Goal: Information Seeking & Learning: Learn about a topic

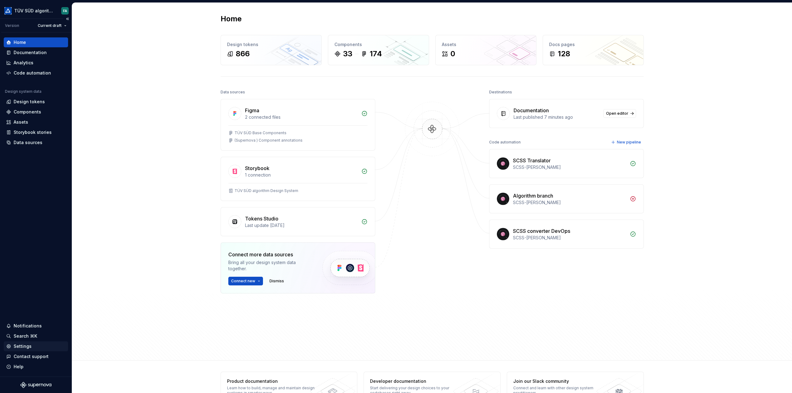
click at [25, 348] on div "Settings" at bounding box center [23, 347] width 18 height 6
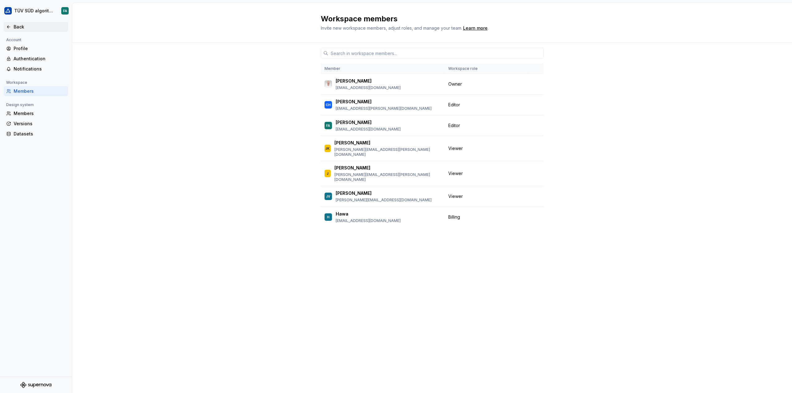
click at [11, 27] on div "Back" at bounding box center [35, 27] width 59 height 6
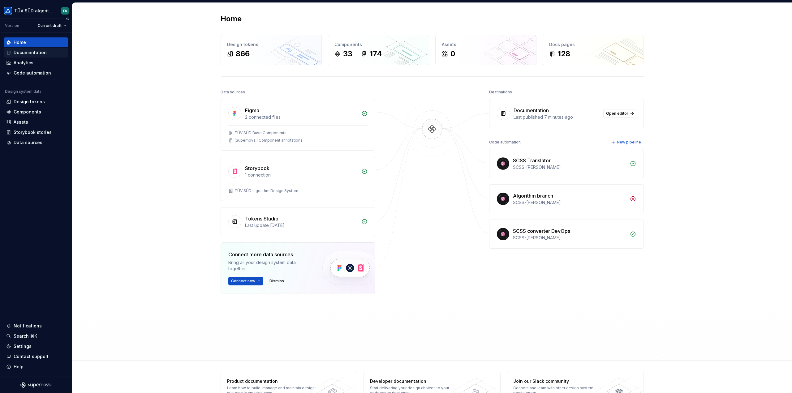
click at [38, 53] on div "Documentation" at bounding box center [30, 53] width 33 height 6
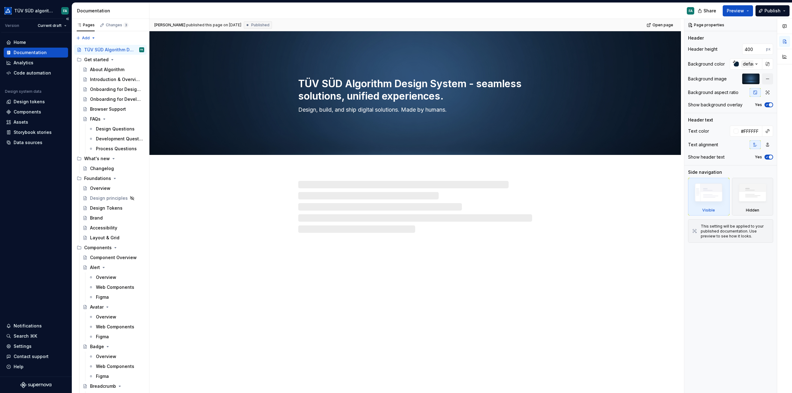
type textarea "*"
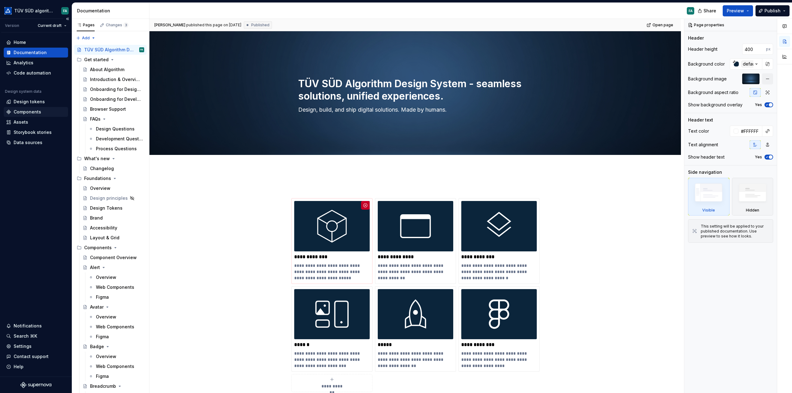
click at [33, 111] on div "Components" at bounding box center [28, 112] width 28 height 6
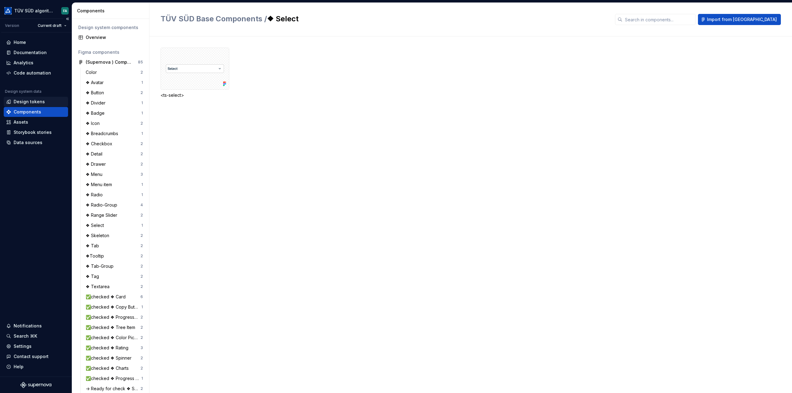
click at [29, 101] on div "Design tokens" at bounding box center [29, 102] width 31 height 6
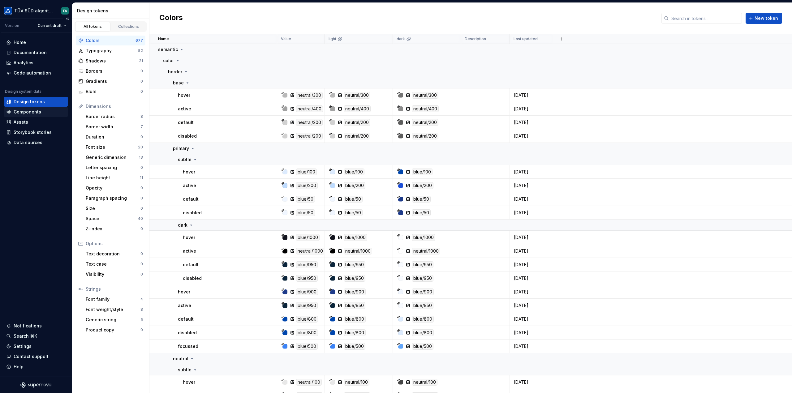
click at [29, 111] on div "Components" at bounding box center [28, 112] width 28 height 6
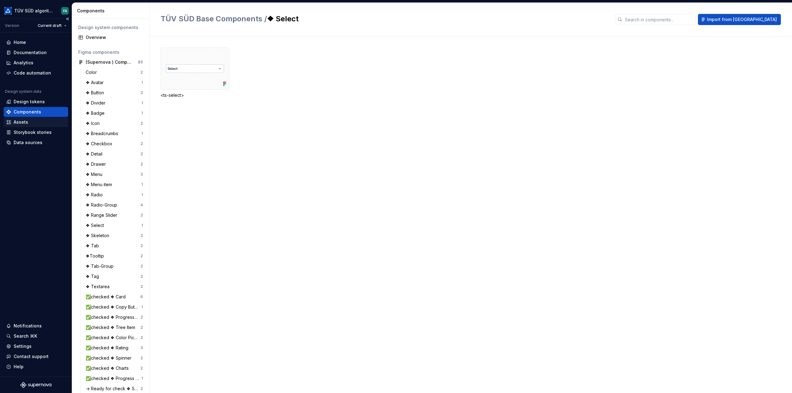
click at [29, 124] on div "Assets" at bounding box center [35, 122] width 59 height 6
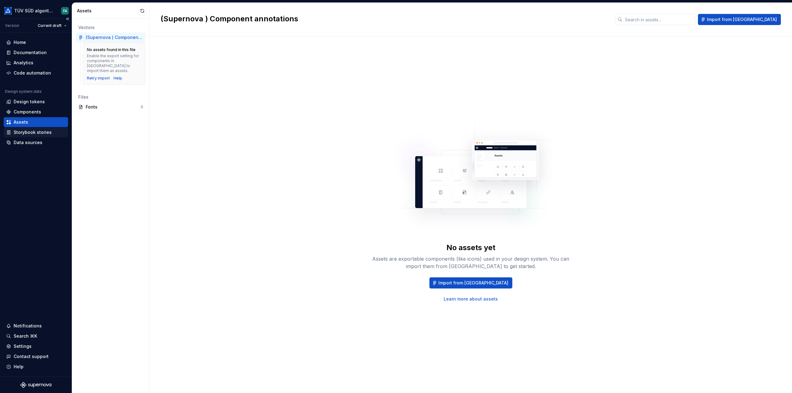
click at [35, 132] on div "Storybook stories" at bounding box center [33, 132] width 38 height 6
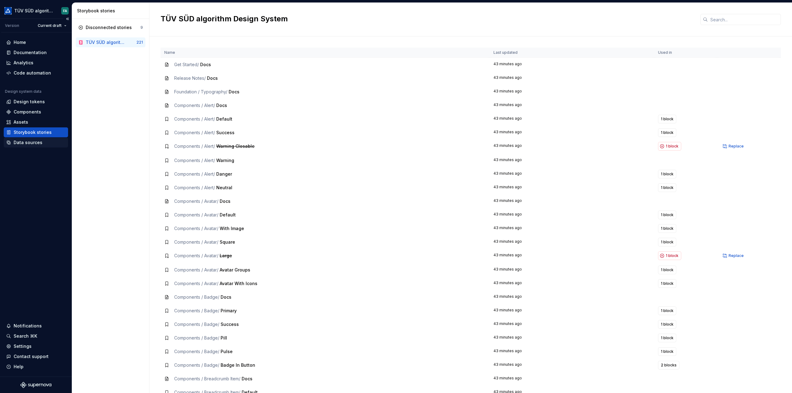
click at [35, 142] on div "Data sources" at bounding box center [28, 143] width 29 height 6
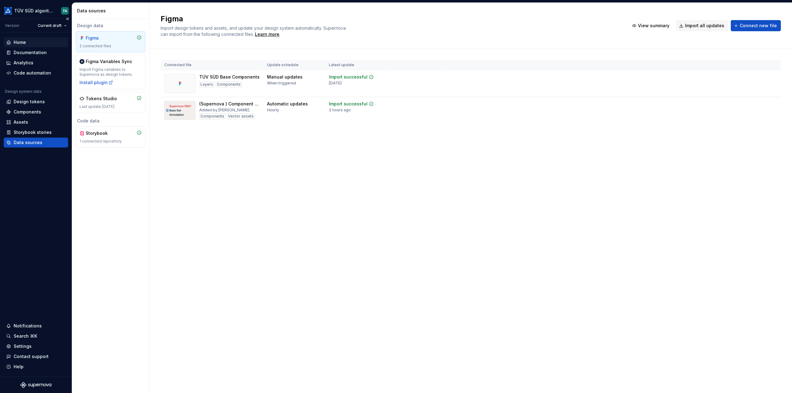
click at [21, 42] on div "Home" at bounding box center [20, 42] width 12 height 6
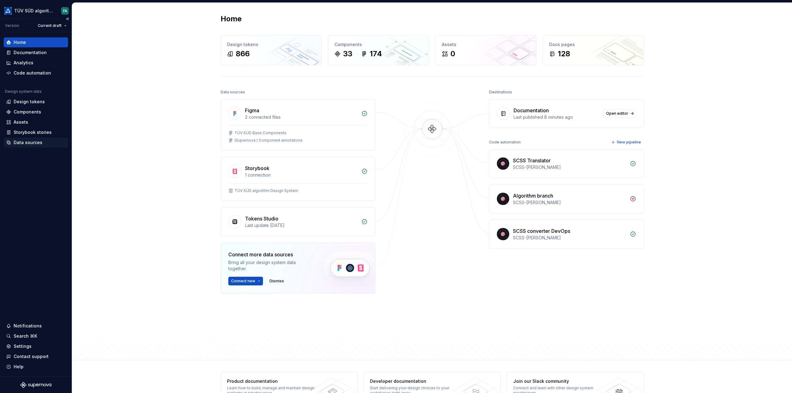
click at [34, 141] on div "Data sources" at bounding box center [28, 143] width 29 height 6
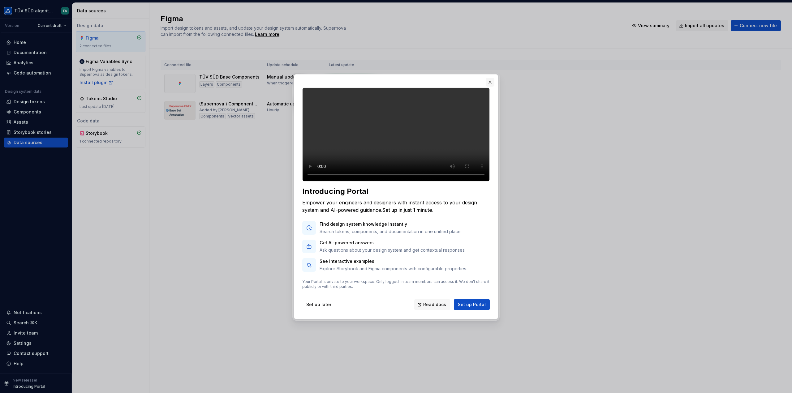
click at [492, 78] on button "button" at bounding box center [490, 82] width 9 height 9
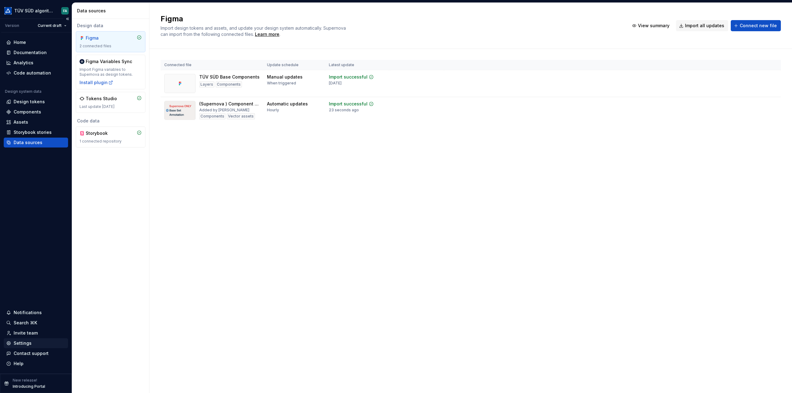
click at [20, 344] on div "Settings" at bounding box center [23, 343] width 18 height 6
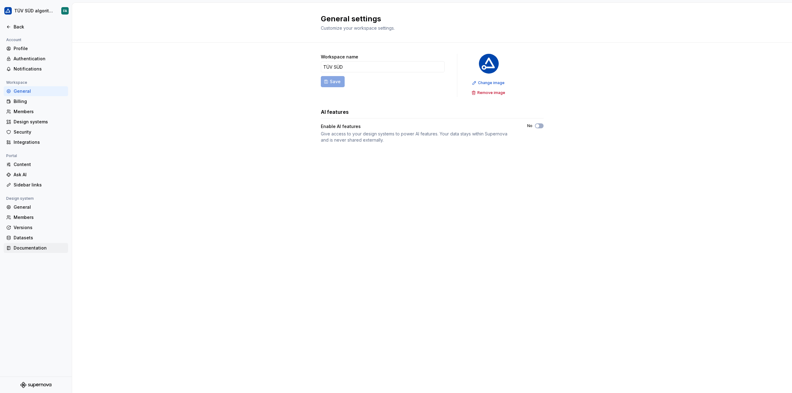
click at [40, 247] on div "Documentation" at bounding box center [40, 248] width 52 height 6
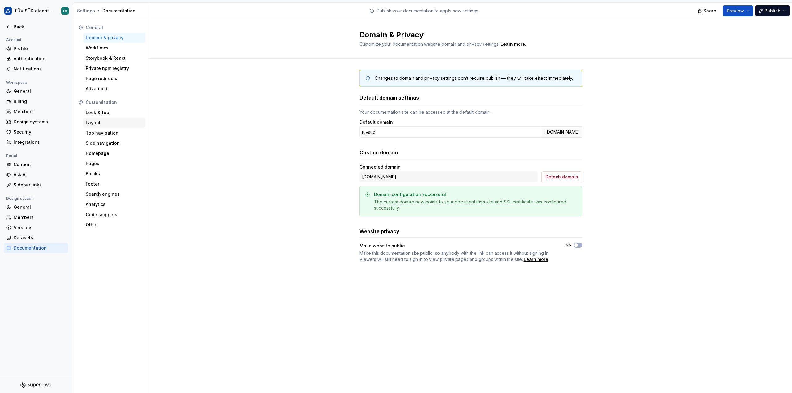
click at [102, 120] on div "Layout" at bounding box center [114, 123] width 57 height 6
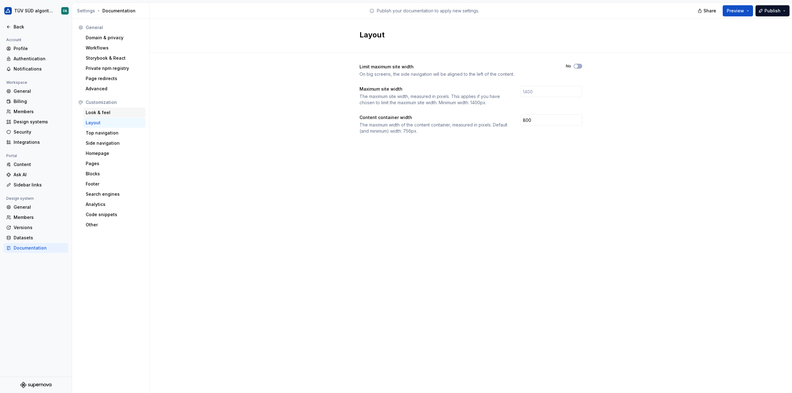
click at [101, 112] on div "Look & feel" at bounding box center [114, 113] width 57 height 6
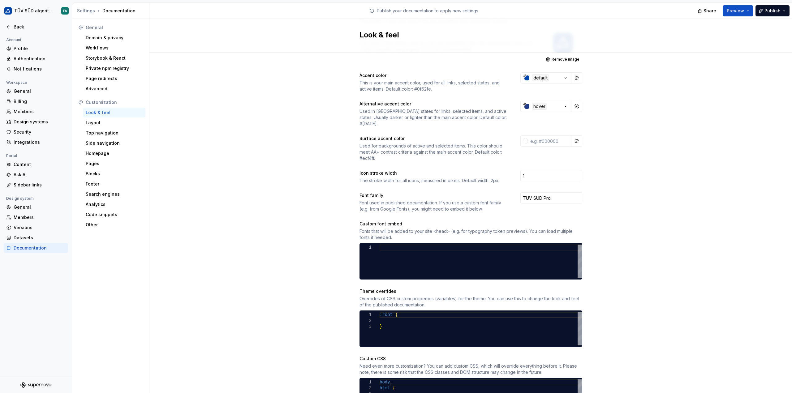
scroll to position [0, 2]
click at [398, 312] on div ":root { }" at bounding box center [481, 328] width 202 height 33
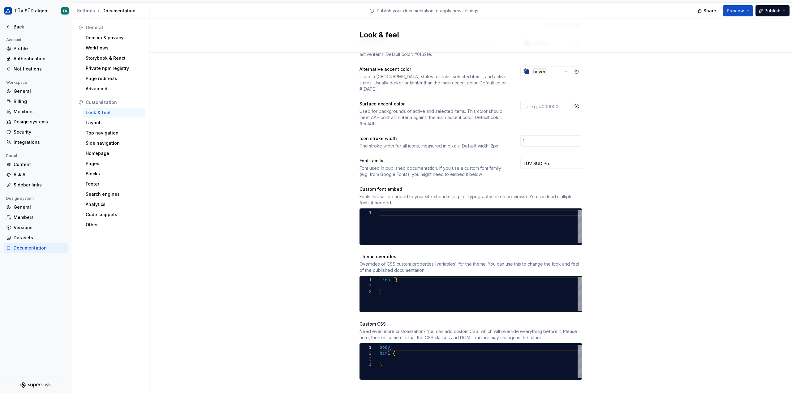
scroll to position [128, 0]
click at [402, 277] on div ":root { }" at bounding box center [481, 293] width 202 height 33
click at [402, 277] on div ":root { a.site-logo { display: block ; } }" at bounding box center [481, 294] width 202 height 35
click at [431, 285] on div ":root { a.site-logo { display: block ; } }" at bounding box center [481, 294] width 202 height 35
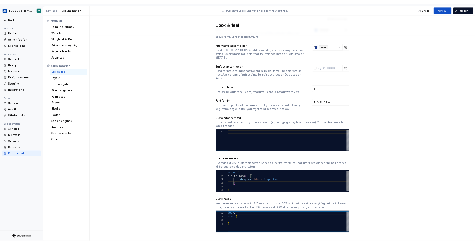
scroll to position [12, 78]
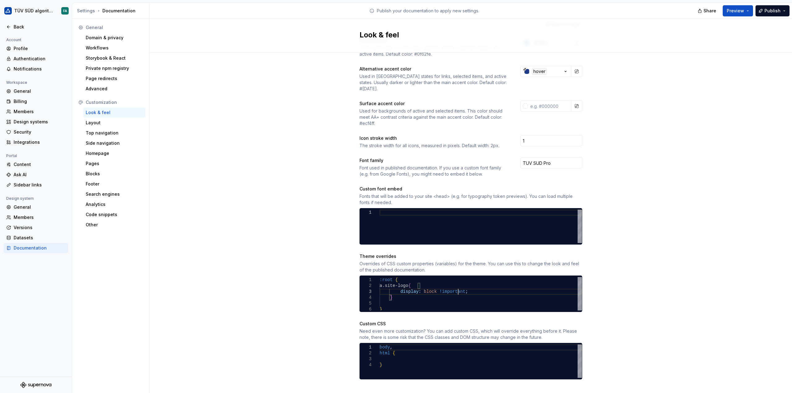
type textarea "**********"
click at [428, 321] on div "Custom CSS" at bounding box center [471, 324] width 223 height 6
drag, startPoint x: 386, startPoint y: 278, endPoint x: 389, endPoint y: 288, distance: 10.6
click at [389, 288] on div ":root { a.site-logo { display: block !important ; } }" at bounding box center [481, 294] width 202 height 35
click at [655, 284] on div "Site logo A company logo that will be displayed on all pages on your documentat…" at bounding box center [471, 164] width 643 height 479
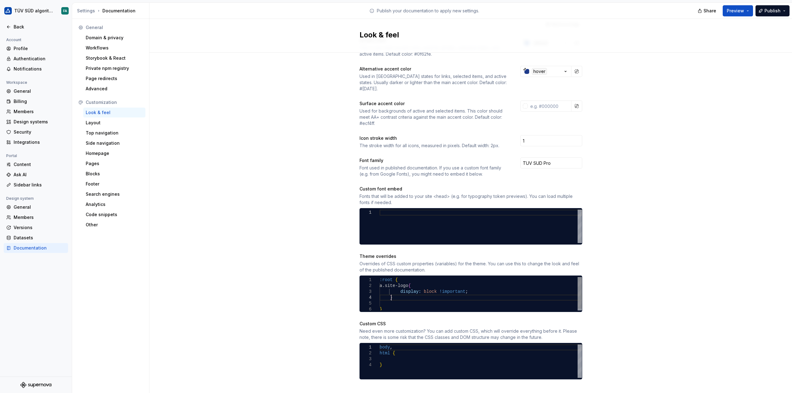
click at [460, 289] on div ":root { a.site-logo { display: block !important ; } }" at bounding box center [481, 294] width 202 height 35
click at [771, 12] on span "Publish" at bounding box center [773, 11] width 16 height 6
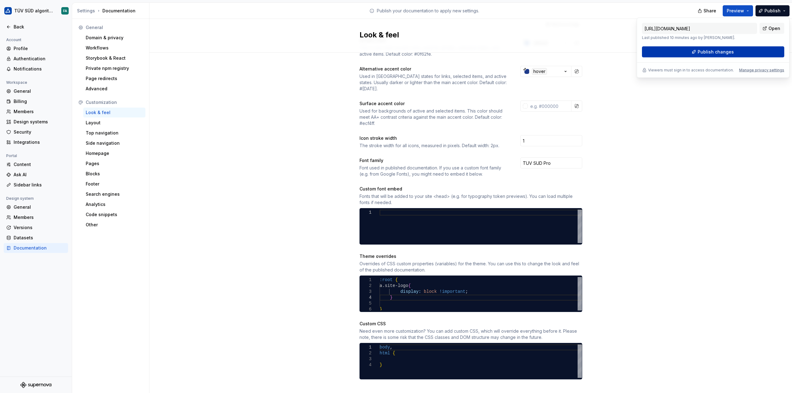
click at [725, 53] on span "Publish changes" at bounding box center [716, 52] width 36 height 6
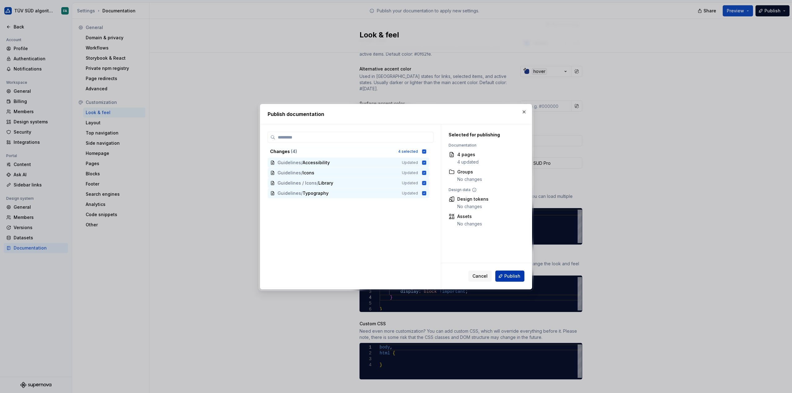
click at [507, 276] on span "Publish" at bounding box center [513, 276] width 16 height 6
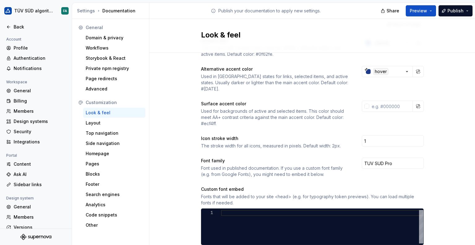
click at [352, 30] on h2 "Look & feel" at bounding box center [308, 35] width 215 height 10
click at [153, 124] on div "Site logo A company logo that will be displayed on all pages on your documentat…" at bounding box center [313, 164] width 326 height 479
click at [21, 10] on html "TÜV SÜD algorithm FA Back Account Profile Authentication Notifications Workspac…" at bounding box center [237, 122] width 475 height 245
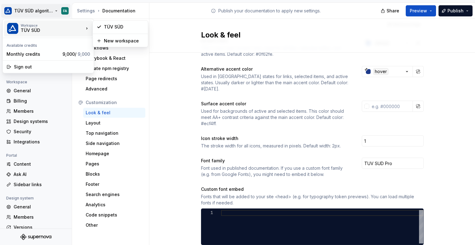
click at [43, 32] on div "TÜV SÜD" at bounding box center [47, 30] width 53 height 6
click at [169, 107] on html "TÜV SÜD algorithm FA Back Account Profile Authentication Notifications Workspac…" at bounding box center [237, 122] width 475 height 245
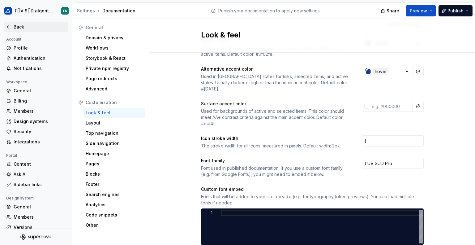
click at [9, 24] on icon at bounding box center [8, 26] width 5 height 5
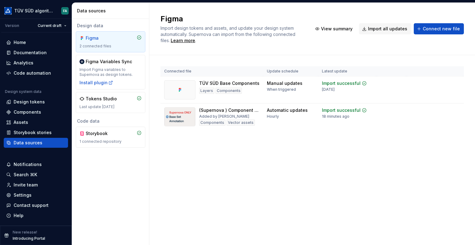
drag, startPoint x: 277, startPoint y: 156, endPoint x: 257, endPoint y: 158, distance: 20.5
click at [277, 157] on div "Figma Import design tokens and assets, and update your design system automatica…" at bounding box center [313, 124] width 326 height 242
click at [22, 42] on div "Home" at bounding box center [20, 42] width 12 height 6
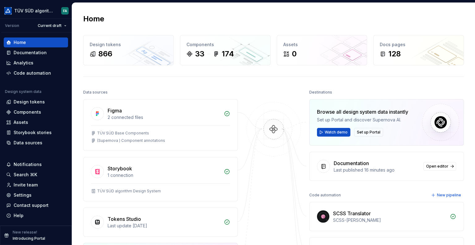
click at [221, 89] on div "Data sources" at bounding box center [160, 92] width 155 height 9
click at [31, 51] on div "Documentation" at bounding box center [30, 53] width 33 height 6
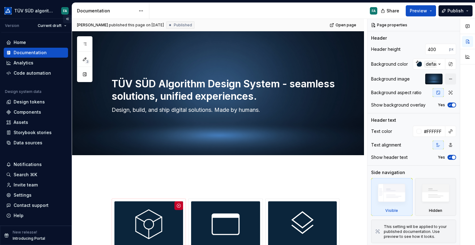
click at [67, 19] on button "Collapse sidebar" at bounding box center [67, 19] width 9 height 9
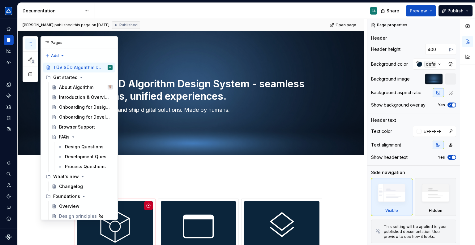
click at [31, 39] on button "button" at bounding box center [30, 43] width 11 height 11
click at [76, 84] on div "About Algorithm" at bounding box center [76, 87] width 34 height 6
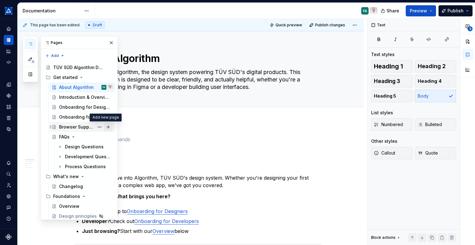
click at [104, 126] on button "Page tree" at bounding box center [108, 127] width 9 height 9
type textarea "*"
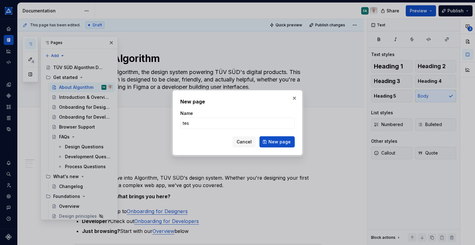
type input "test"
click button "New page" at bounding box center [277, 141] width 35 height 11
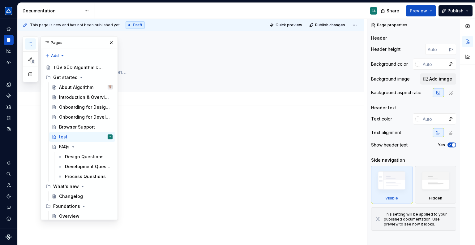
click at [206, 99] on div "Add tab" at bounding box center [198, 99] width 234 height 9
click at [170, 143] on div at bounding box center [199, 133] width 248 height 24
click at [109, 41] on button "button" at bounding box center [111, 42] width 9 height 9
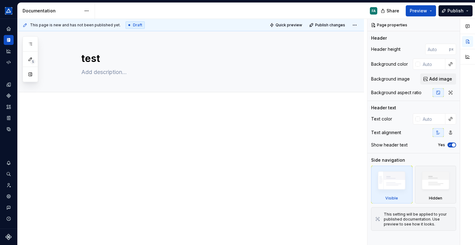
click at [95, 125] on p at bounding box center [199, 124] width 248 height 7
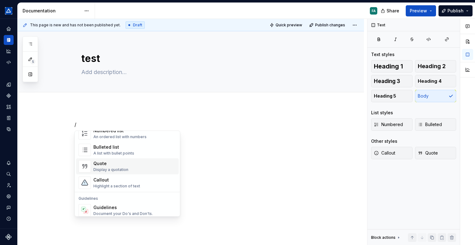
scroll to position [124, 0]
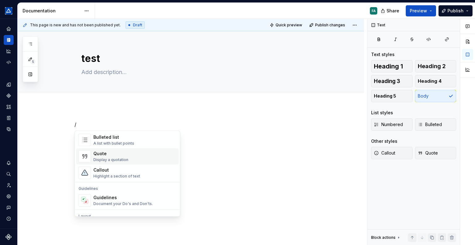
type textarea "*"
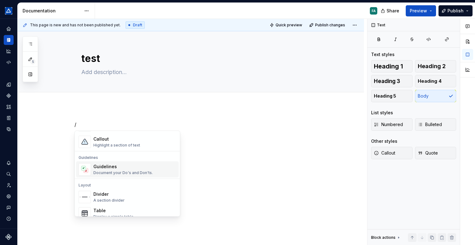
click at [101, 167] on div "Guidelines" at bounding box center [122, 166] width 59 height 6
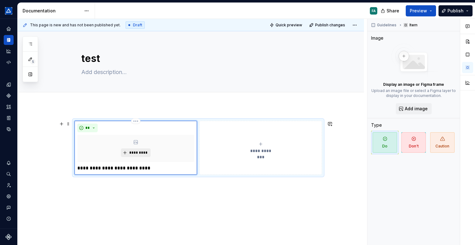
click at [135, 150] on span "*********" at bounding box center [138, 152] width 19 height 5
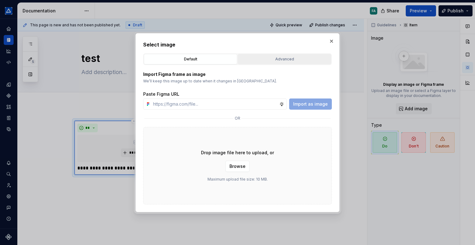
click at [283, 63] on button "Advanced" at bounding box center [284, 59] width 93 height 11
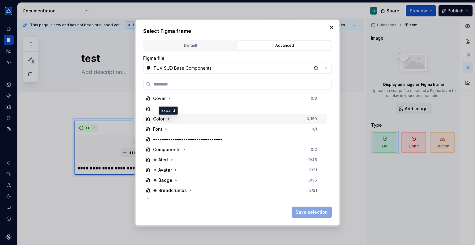
click at [166, 119] on icon "button" at bounding box center [168, 118] width 5 height 5
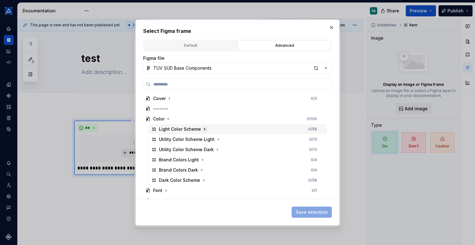
click at [204, 128] on icon "button" at bounding box center [204, 129] width 5 height 5
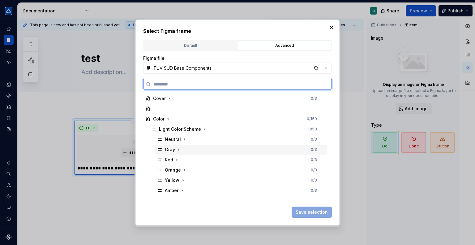
click at [162, 148] on div "Gray" at bounding box center [170, 149] width 24 height 6
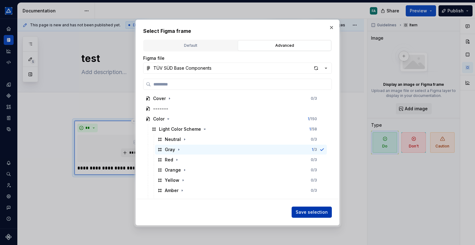
click at [325, 210] on span "Save selection" at bounding box center [312, 212] width 32 height 6
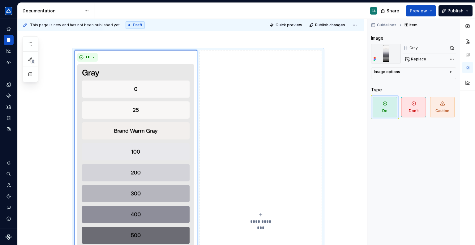
scroll to position [62, 0]
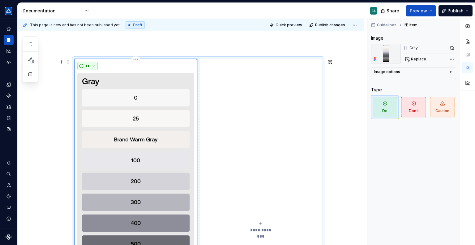
click at [91, 65] on button "**" at bounding box center [87, 66] width 20 height 9
click at [99, 85] on div "Don't" at bounding box center [101, 88] width 11 height 6
click at [94, 66] on button "*****" at bounding box center [89, 66] width 25 height 9
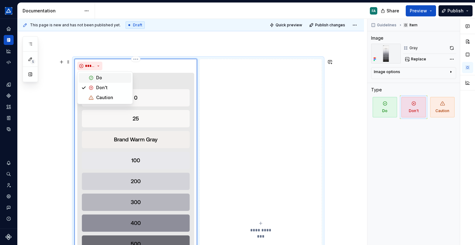
click at [97, 75] on div "Do" at bounding box center [99, 78] width 6 height 6
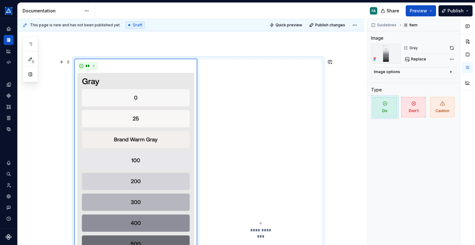
click at [263, 207] on button "**********" at bounding box center [261, 227] width 123 height 336
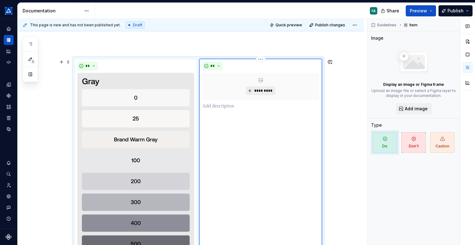
click at [267, 93] on span "*********" at bounding box center [263, 90] width 19 height 5
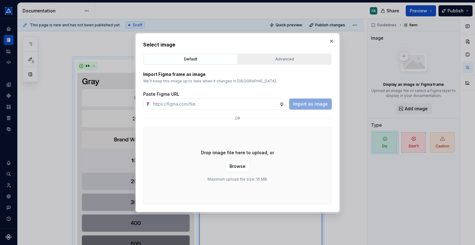
click at [285, 61] on div "Advanced" at bounding box center [284, 59] width 89 height 6
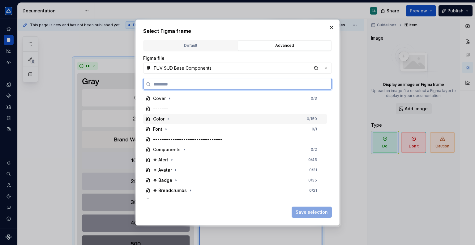
click at [160, 120] on div "Color" at bounding box center [158, 119] width 11 height 6
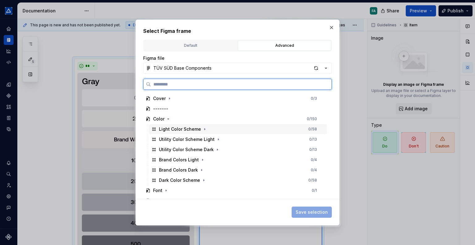
click at [180, 129] on div "Light Color Scheme" at bounding box center [180, 129] width 42 height 6
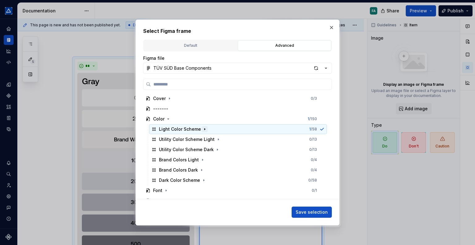
click at [202, 128] on icon "button" at bounding box center [204, 129] width 5 height 5
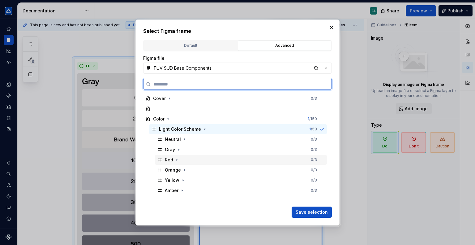
click at [171, 159] on div "Red" at bounding box center [169, 160] width 8 height 6
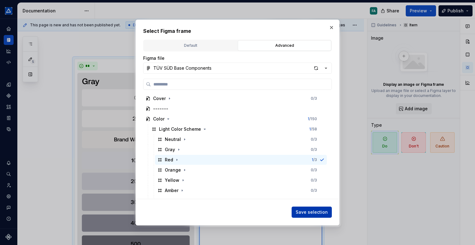
click at [313, 213] on span "Save selection" at bounding box center [312, 212] width 32 height 6
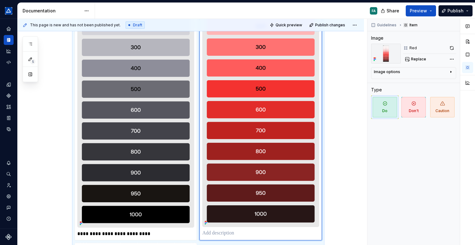
scroll to position [310, 0]
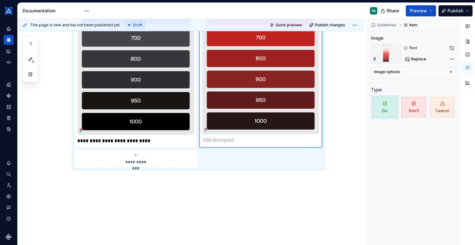
click at [230, 141] on p at bounding box center [260, 140] width 117 height 7
type textarea "*"
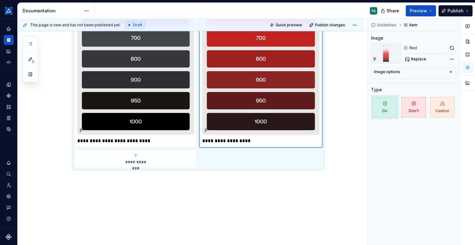
click at [306, 210] on div "**********" at bounding box center [191, 22] width 347 height 452
click at [131, 158] on div "**********" at bounding box center [135, 159] width 117 height 12
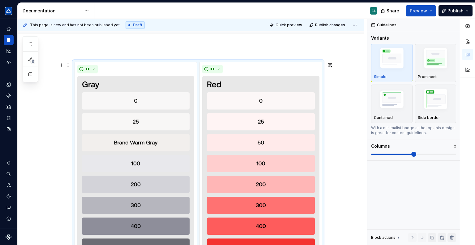
scroll to position [51, 0]
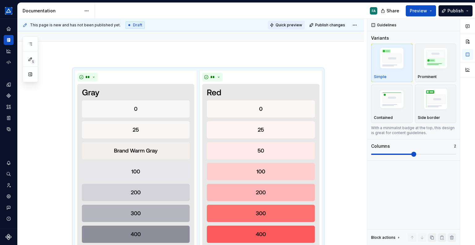
click at [292, 26] on span "Quick preview" at bounding box center [289, 25] width 27 height 5
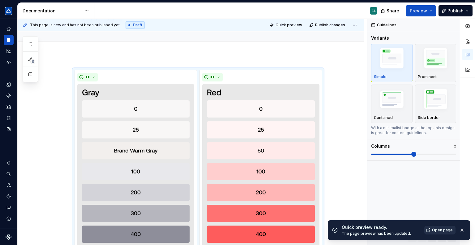
click at [442, 229] on span "Open page" at bounding box center [442, 230] width 21 height 5
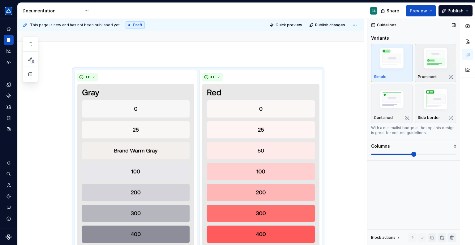
click at [430, 61] on img "button" at bounding box center [436, 59] width 36 height 27
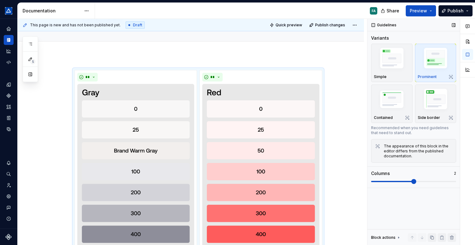
scroll to position [102, 0]
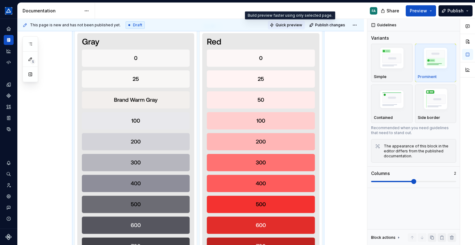
click at [292, 24] on span "Quick preview" at bounding box center [289, 25] width 27 height 5
click at [293, 23] on span "Quick preview" at bounding box center [289, 25] width 27 height 5
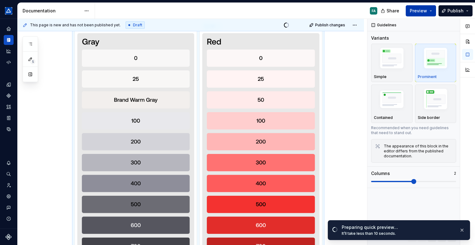
click at [432, 11] on button "Preview" at bounding box center [421, 10] width 30 height 11
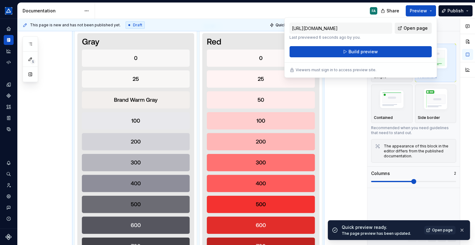
click at [415, 25] on span "Open page" at bounding box center [416, 28] width 24 height 6
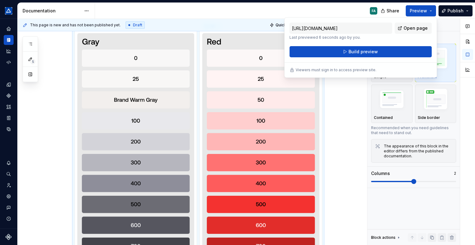
click at [245, 19] on div "This page is new and has not been published yet. Draft Quick preview Publish ch…" at bounding box center [191, 25] width 347 height 12
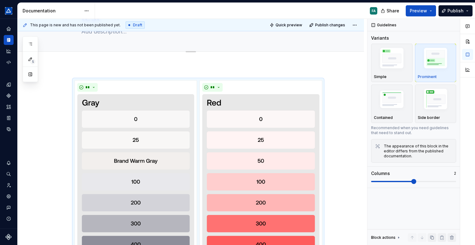
scroll to position [40, 0]
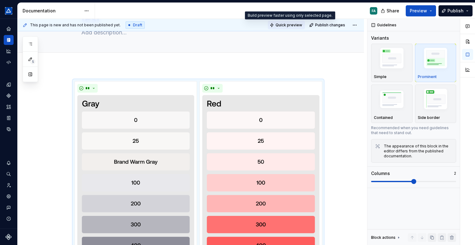
click at [298, 24] on span "Quick preview" at bounding box center [289, 25] width 27 height 5
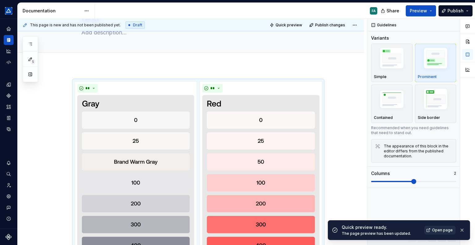
click at [442, 231] on span "Open page" at bounding box center [442, 230] width 21 height 5
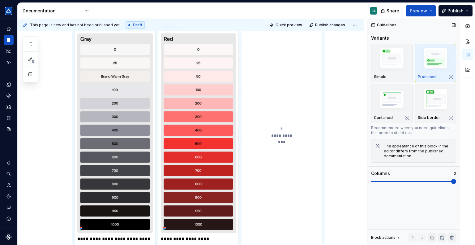
scroll to position [102, 0]
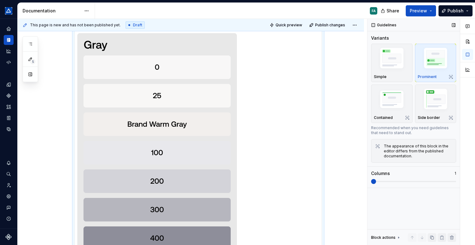
click at [371, 182] on span at bounding box center [373, 181] width 5 height 5
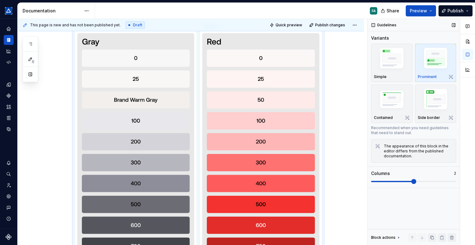
click at [412, 181] on span at bounding box center [414, 181] width 5 height 5
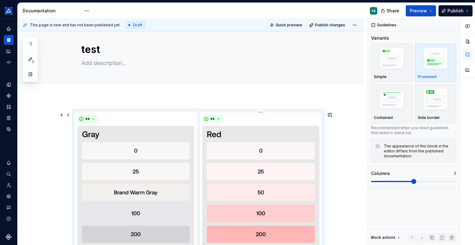
scroll to position [9, 0]
click at [67, 117] on span at bounding box center [68, 115] width 5 height 9
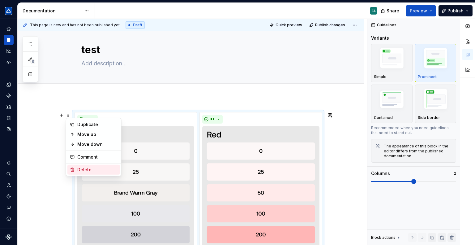
click at [77, 171] on div "Delete" at bounding box center [97, 170] width 40 height 6
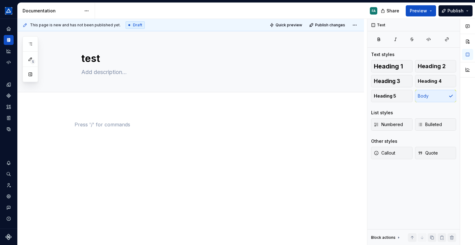
scroll to position [0, 0]
click at [63, 123] on button "button" at bounding box center [61, 124] width 9 height 9
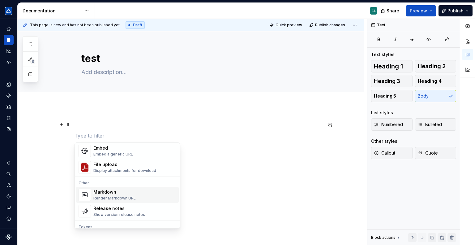
scroll to position [402, 0]
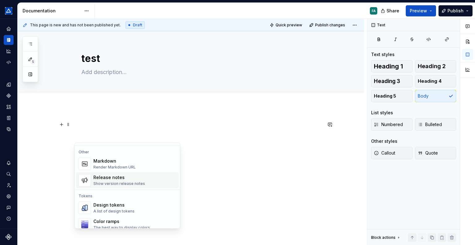
click at [124, 179] on div "Release notes" at bounding box center [119, 177] width 52 height 6
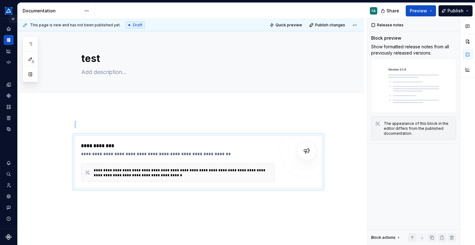
click at [13, 19] on button "Expand sidebar" at bounding box center [13, 19] width 9 height 9
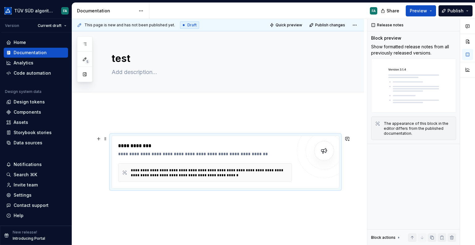
click at [170, 149] on div "**********" at bounding box center [205, 145] width 174 height 7
click at [401, 65] on img at bounding box center [413, 86] width 85 height 54
type textarea "*"
click at [99, 126] on button "button" at bounding box center [98, 124] width 9 height 9
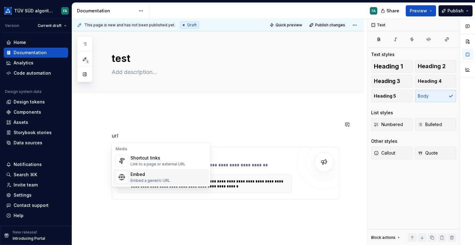
click at [163, 180] on div "Embed a generic URL" at bounding box center [151, 180] width 40 height 5
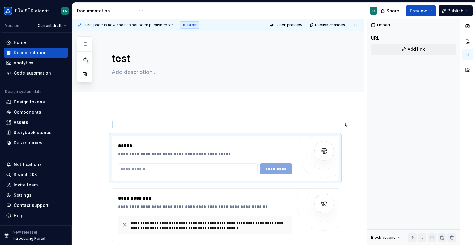
type textarea "*"
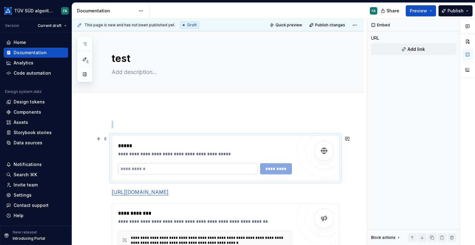
click at [162, 169] on input "text" at bounding box center [188, 168] width 140 height 11
paste input "**********"
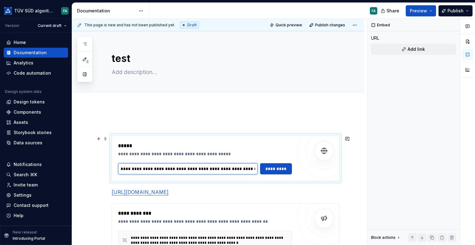
scroll to position [0, 54]
type input "**********"
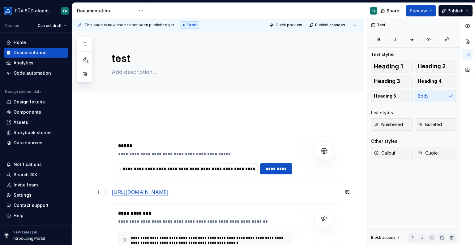
scroll to position [0, 0]
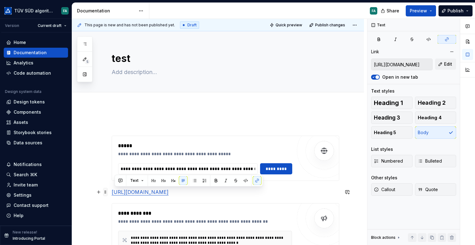
drag, startPoint x: 334, startPoint y: 193, endPoint x: 106, endPoint y: 190, distance: 227.5
click at [112, 191] on div "**********" at bounding box center [226, 192] width 228 height 142
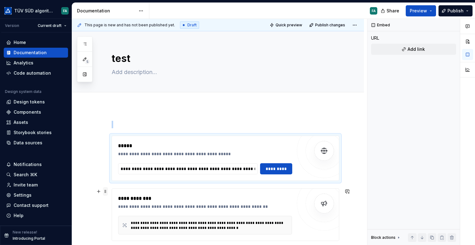
click at [107, 190] on span at bounding box center [105, 191] width 5 height 9
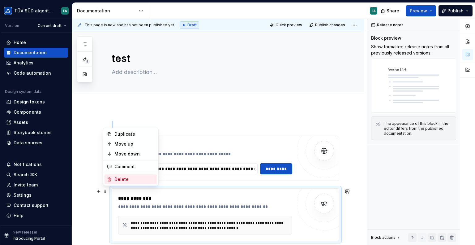
click at [108, 177] on icon at bounding box center [109, 179] width 5 height 5
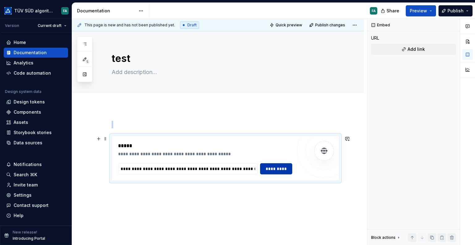
click at [279, 171] on span "*********" at bounding box center [276, 169] width 24 height 6
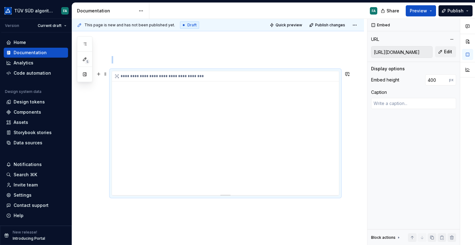
scroll to position [96, 0]
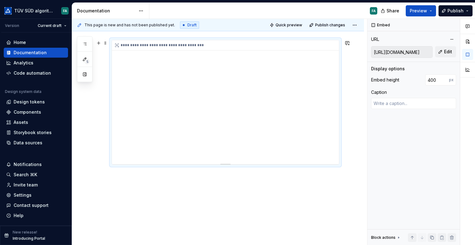
click at [271, 114] on div "**********" at bounding box center [225, 102] width 227 height 124
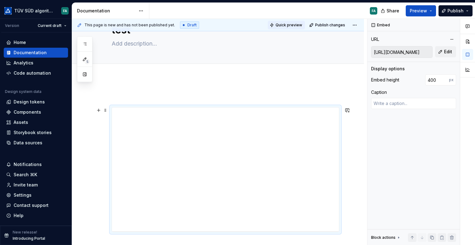
scroll to position [0, 0]
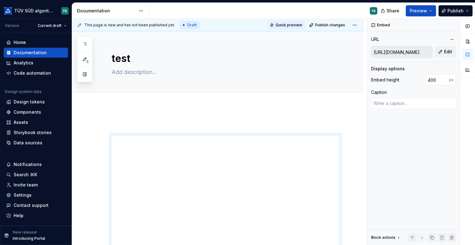
click at [293, 26] on span "Quick preview" at bounding box center [289, 25] width 27 height 5
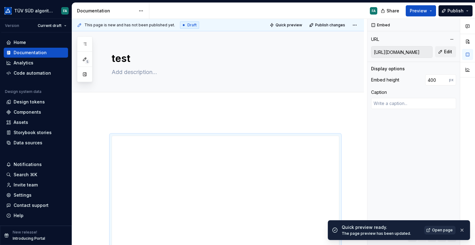
click at [447, 228] on span "Open page" at bounding box center [442, 230] width 21 height 5
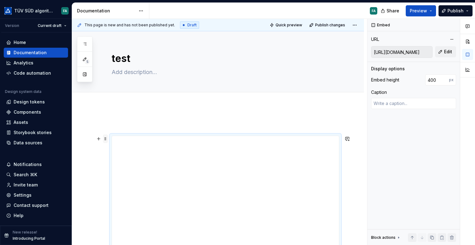
click at [108, 138] on span at bounding box center [105, 138] width 5 height 9
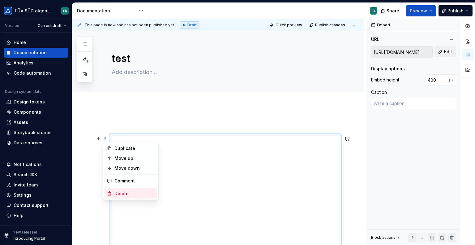
click at [130, 195] on div "Delete" at bounding box center [135, 193] width 40 height 6
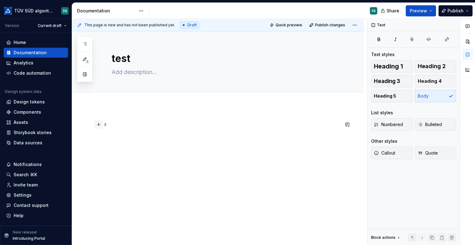
click at [100, 123] on button "button" at bounding box center [98, 124] width 9 height 9
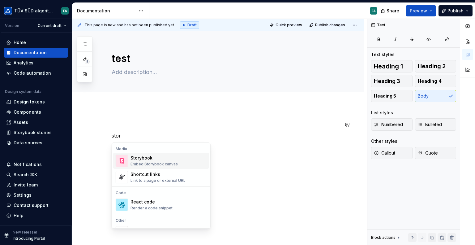
click at [137, 162] on div "Embed Storybook canvas" at bounding box center [154, 164] width 47 height 5
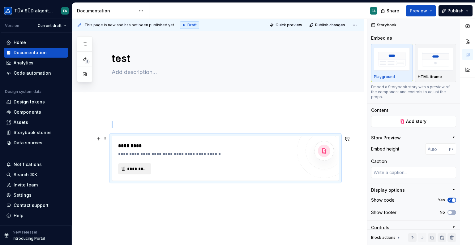
click at [137, 167] on span "*********" at bounding box center [137, 169] width 20 height 6
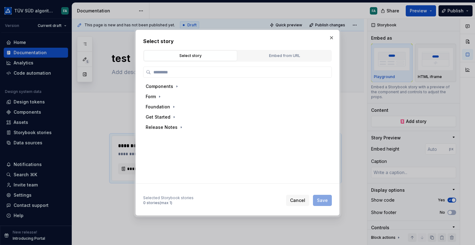
drag, startPoint x: 264, startPoint y: 57, endPoint x: 263, endPoint y: 91, distance: 34.4
click at [263, 91] on div "Select story Embed from URL Components Form Foundation Get Started Release Note…" at bounding box center [237, 128] width 189 height 156
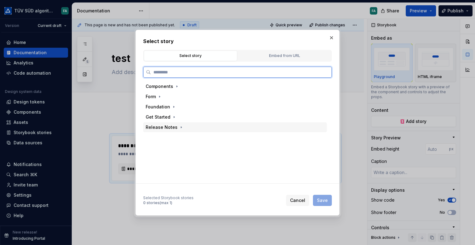
click at [158, 127] on div "Release Notes" at bounding box center [162, 127] width 32 height 6
click at [159, 137] on div "Docs" at bounding box center [164, 137] width 11 height 6
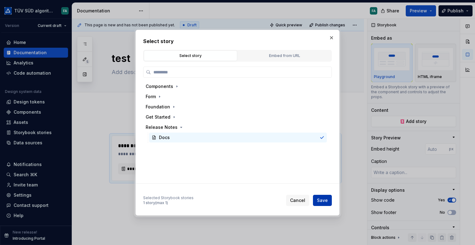
click at [326, 199] on span "Save" at bounding box center [322, 200] width 11 height 6
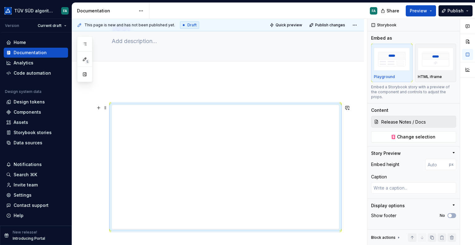
scroll to position [62, 0]
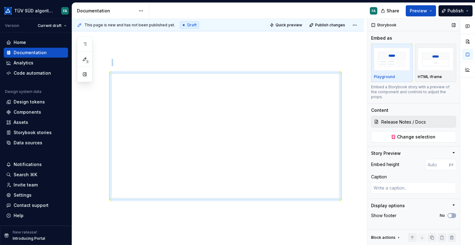
click at [454, 150] on icon "button" at bounding box center [454, 152] width 5 height 5
click at [454, 152] on icon "button" at bounding box center [454, 153] width 1 height 2
click at [454, 213] on button "No" at bounding box center [452, 215] width 9 height 5
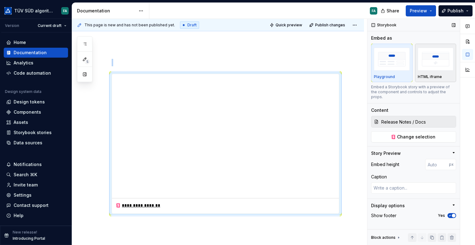
click at [433, 64] on img "button" at bounding box center [436, 59] width 36 height 23
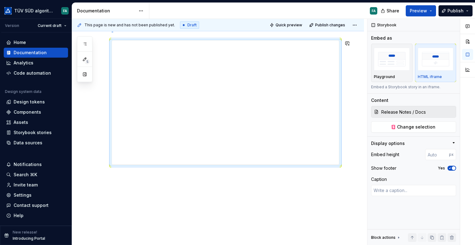
scroll to position [96, 0]
click at [290, 23] on span "Quick preview" at bounding box center [289, 25] width 27 height 5
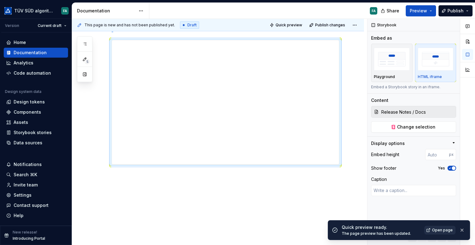
click at [441, 232] on span "Open page" at bounding box center [442, 230] width 21 height 5
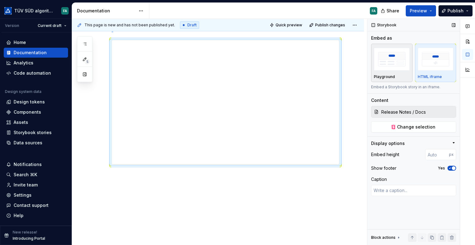
click at [391, 64] on img "button" at bounding box center [392, 59] width 36 height 23
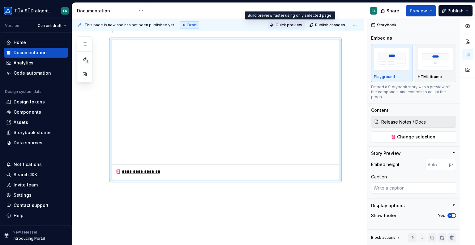
click at [281, 26] on span "Quick preview" at bounding box center [289, 25] width 27 height 5
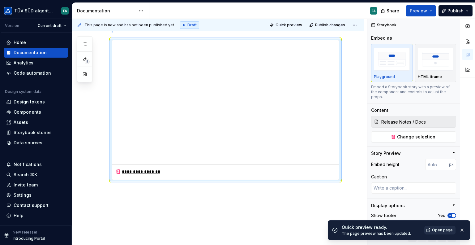
click at [435, 228] on span "Open page" at bounding box center [442, 230] width 21 height 5
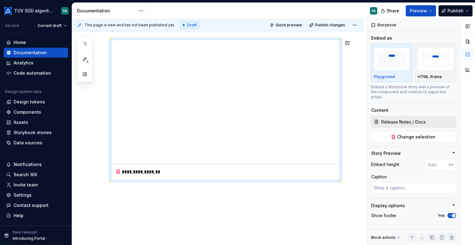
click at [109, 197] on div "**********" at bounding box center [219, 132] width 295 height 226
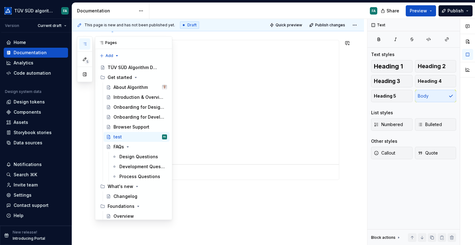
click at [83, 46] on icon "button" at bounding box center [84, 43] width 5 height 5
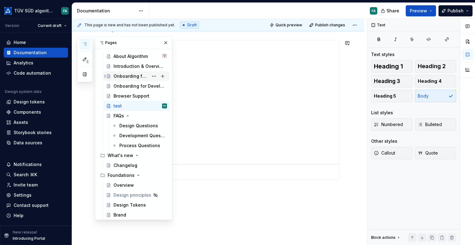
scroll to position [93, 0]
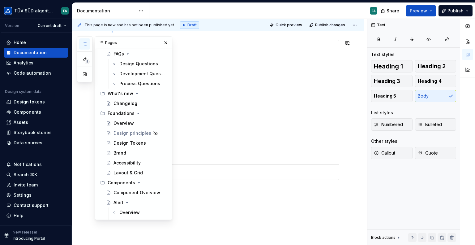
click at [214, 197] on div "**********" at bounding box center [219, 132] width 295 height 226
click at [346, 93] on div "**********" at bounding box center [218, 135] width 292 height 250
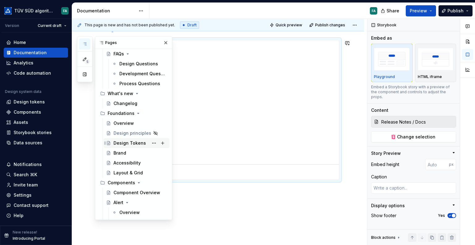
click at [127, 143] on div "Design Tokens" at bounding box center [130, 143] width 33 height 6
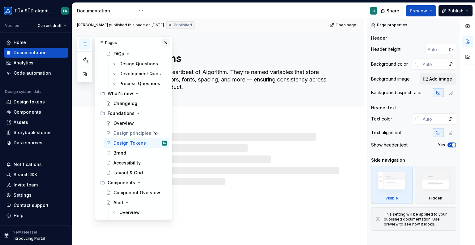
click at [164, 43] on button "button" at bounding box center [166, 42] width 9 height 9
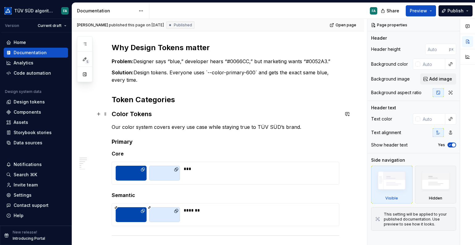
scroll to position [124, 0]
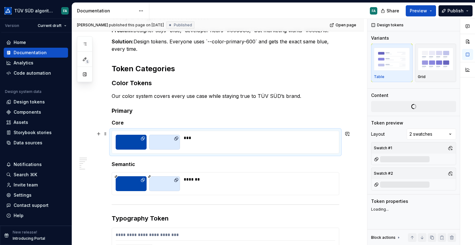
click at [117, 131] on div "***" at bounding box center [225, 142] width 227 height 22
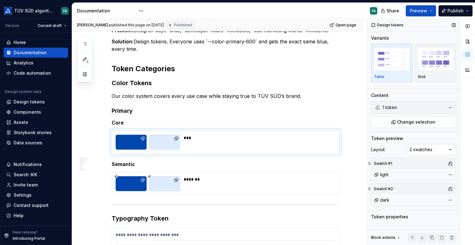
click at [437, 149] on div "Comments Open comments No comments yet Select ‘Comment’ from the block context …" at bounding box center [422, 132] width 108 height 226
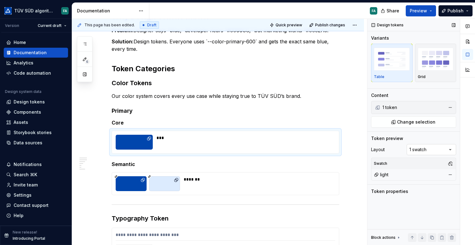
click at [425, 148] on div "Comments Open comments No comments yet Select ‘Comment’ from the block context …" at bounding box center [422, 132] width 108 height 226
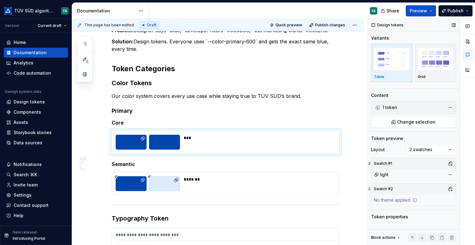
click at [387, 200] on div "No theme applied." at bounding box center [396, 199] width 49 height 11
drag, startPoint x: 381, startPoint y: 199, endPoint x: 410, endPoint y: 197, distance: 29.2
click at [383, 199] on div "No theme applied." at bounding box center [396, 199] width 49 height 11
click at [450, 189] on button "button" at bounding box center [450, 188] width 9 height 9
click at [421, 222] on div "dark" at bounding box center [421, 222] width 59 height 6
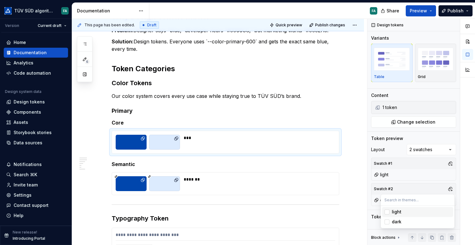
click at [464, 199] on div at bounding box center [468, 132] width 15 height 226
click at [404, 217] on div "Token properties" at bounding box center [389, 217] width 37 height 6
click at [410, 217] on div "Token properties" at bounding box center [413, 217] width 85 height 6
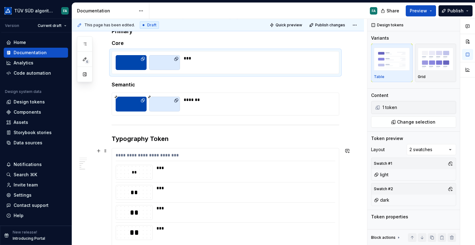
scroll to position [217, 0]
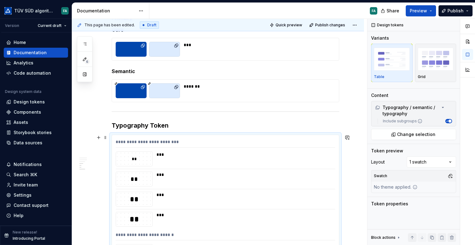
click at [128, 141] on div "**********" at bounding box center [226, 143] width 220 height 9
click at [449, 160] on div "Comments Open comments No comments yet Select ‘Comment’ from the block context …" at bounding box center [422, 132] width 108 height 226
click at [468, 151] on div at bounding box center [468, 132] width 15 height 226
click at [449, 174] on button "button" at bounding box center [450, 175] width 9 height 9
click at [386, 198] on div "Suggestions" at bounding box center [387, 199] width 5 height 5
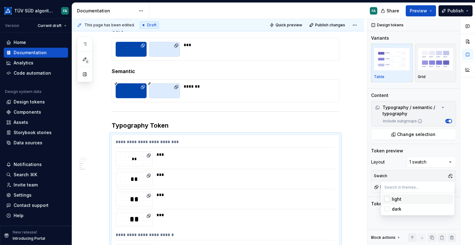
click at [386, 198] on div "Suggestions" at bounding box center [387, 199] width 5 height 5
click at [461, 188] on div at bounding box center [468, 132] width 15 height 226
click at [433, 61] on img "button" at bounding box center [436, 59] width 36 height 23
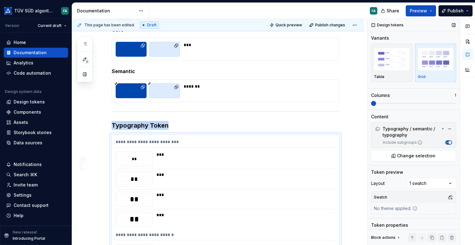
scroll to position [332, 0]
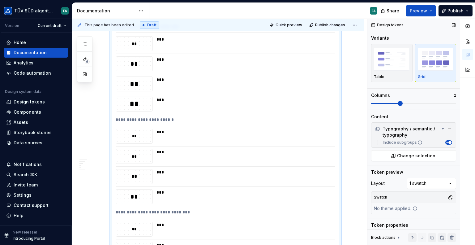
click at [398, 103] on span at bounding box center [400, 103] width 5 height 5
click at [457, 101] on span at bounding box center [454, 103] width 5 height 5
click at [290, 23] on span "Quick preview" at bounding box center [289, 25] width 27 height 5
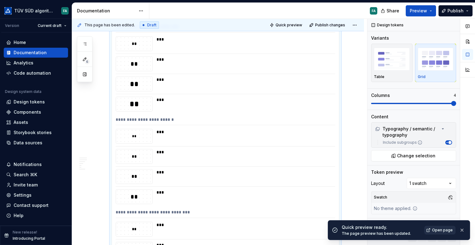
click at [440, 227] on link "Open page" at bounding box center [440, 230] width 31 height 9
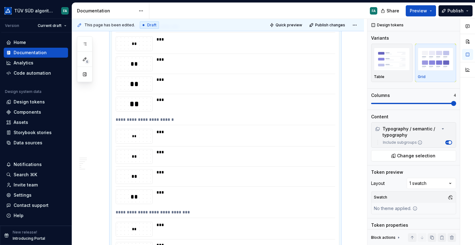
type textarea "*"
click at [371, 106] on span at bounding box center [373, 103] width 5 height 5
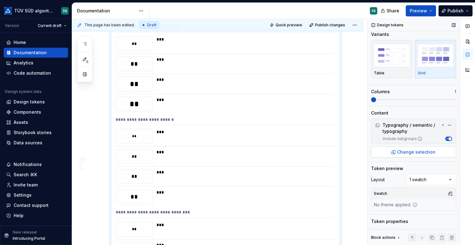
scroll to position [5, 0]
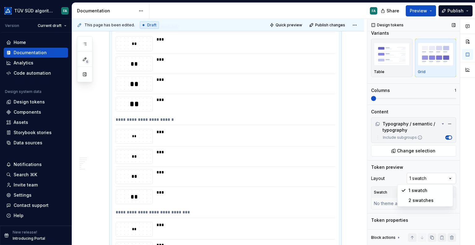
click at [430, 176] on div "Comments Open comments No comments yet Select ‘Comment’ from the block context …" at bounding box center [422, 132] width 108 height 226
click at [461, 161] on div at bounding box center [468, 132] width 15 height 226
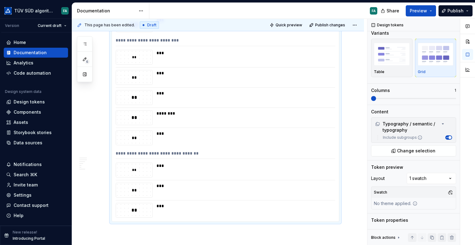
scroll to position [1347, 0]
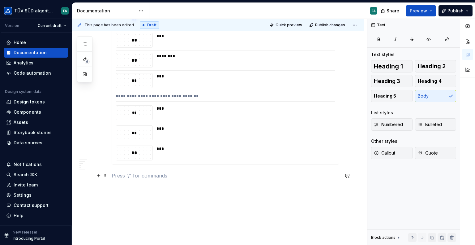
scroll to position [0, 0]
click at [99, 176] on button "button" at bounding box center [98, 175] width 9 height 9
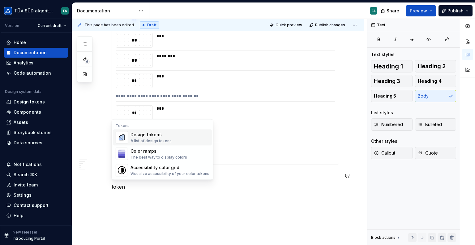
click at [137, 141] on div "A list of design tokens" at bounding box center [151, 140] width 41 height 5
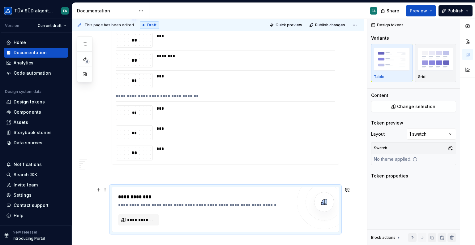
click at [125, 194] on div "**********" at bounding box center [205, 196] width 174 height 7
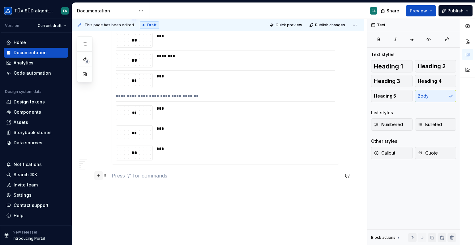
click at [98, 176] on button "button" at bounding box center [98, 175] width 9 height 9
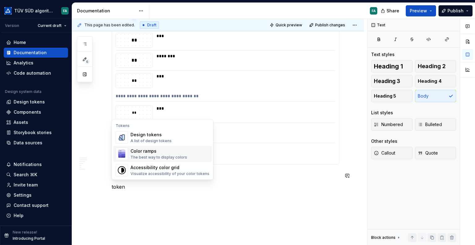
click at [141, 152] on div "Color ramps" at bounding box center [159, 151] width 57 height 6
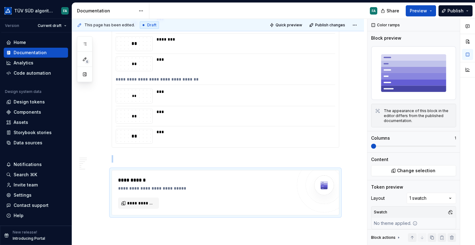
scroll to position [1378, 0]
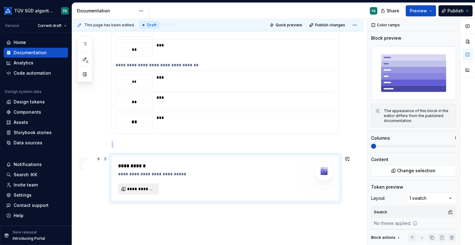
click at [135, 188] on span "**********" at bounding box center [141, 189] width 28 height 6
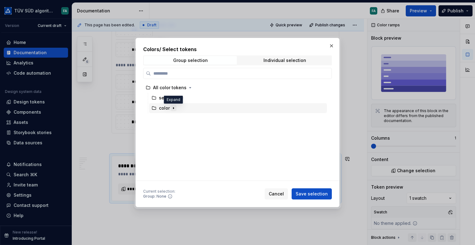
click at [173, 107] on icon "button" at bounding box center [173, 108] width 5 height 5
click at [175, 107] on icon "button" at bounding box center [173, 108] width 5 height 5
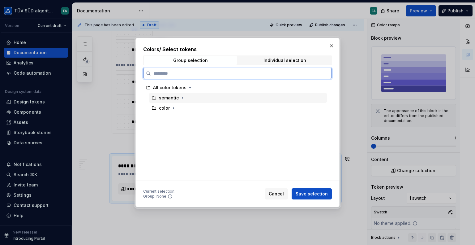
click at [176, 99] on div "semantic" at bounding box center [169, 98] width 20 height 6
click at [168, 105] on div "color" at bounding box center [164, 108] width 11 height 6
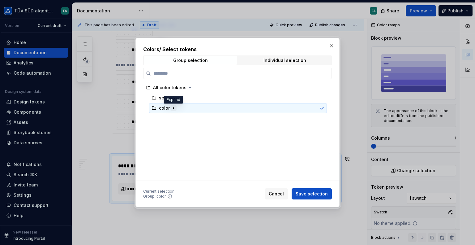
click at [174, 107] on icon "button" at bounding box center [173, 108] width 5 height 5
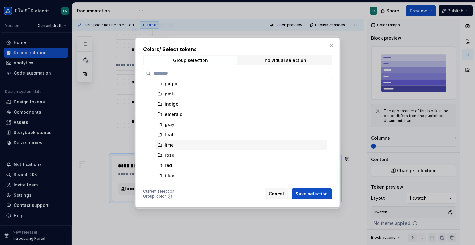
scroll to position [0, 0]
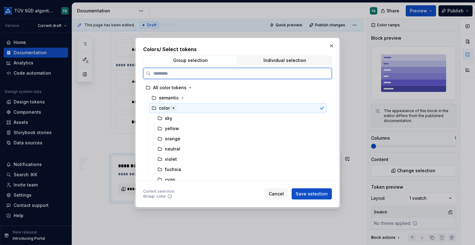
click at [169, 107] on div "color" at bounding box center [164, 108] width 11 height 6
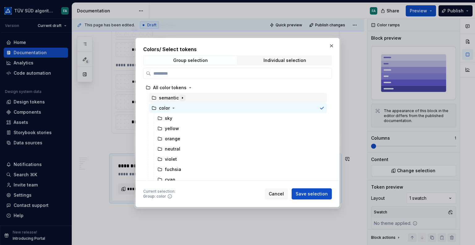
click at [182, 98] on icon "button" at bounding box center [182, 98] width 1 height 2
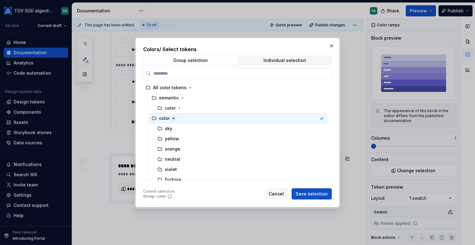
click at [173, 119] on icon "button" at bounding box center [173, 118] width 5 height 5
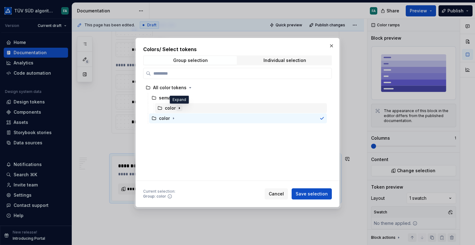
click at [176, 109] on button "button" at bounding box center [179, 108] width 6 height 6
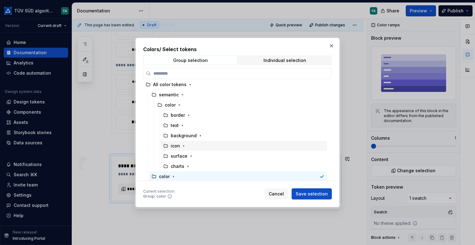
scroll to position [4, 0]
click at [200, 133] on icon "button" at bounding box center [200, 134] width 5 height 5
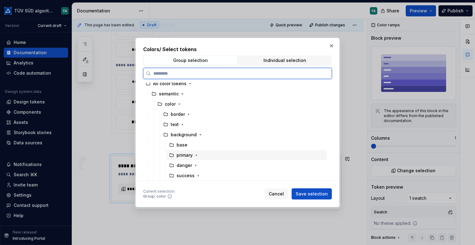
click at [178, 153] on div "primary" at bounding box center [185, 155] width 16 height 6
click at [186, 158] on div "primary" at bounding box center [247, 155] width 160 height 10
click at [188, 164] on div "danger" at bounding box center [184, 165] width 15 height 6
click at [182, 143] on div "base" at bounding box center [182, 145] width 11 height 6
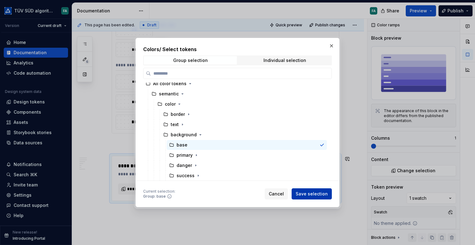
click at [311, 193] on span "Save selection" at bounding box center [312, 194] width 32 height 6
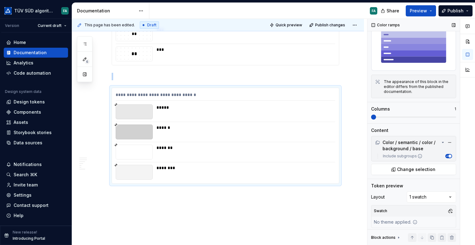
scroll to position [0, 0]
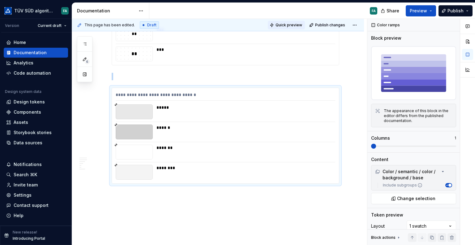
click at [287, 25] on span "Quick preview" at bounding box center [289, 25] width 27 height 5
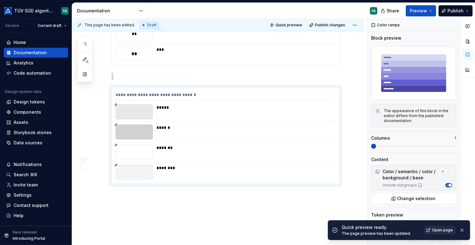
click at [440, 231] on span "Open page" at bounding box center [442, 230] width 21 height 5
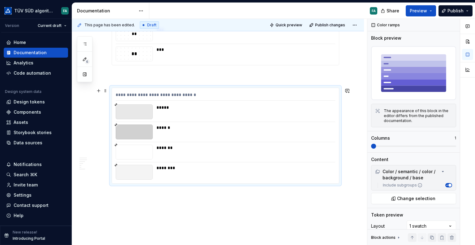
click at [172, 93] on div "**********" at bounding box center [226, 96] width 220 height 9
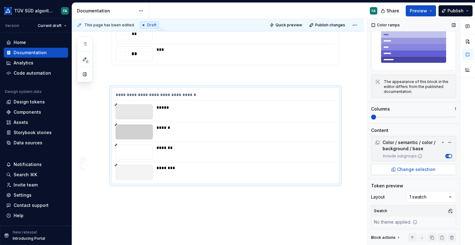
click at [415, 166] on span "Change selection" at bounding box center [416, 169] width 38 height 6
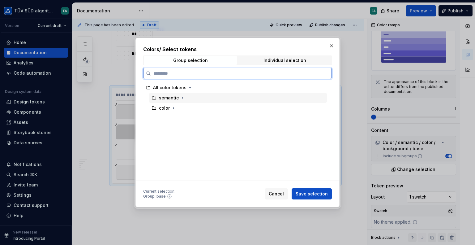
click at [176, 96] on div "semantic" at bounding box center [169, 98] width 20 height 6
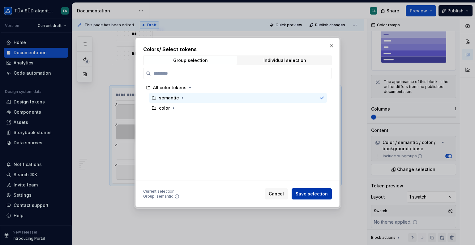
click at [309, 194] on span "Save selection" at bounding box center [312, 194] width 32 height 6
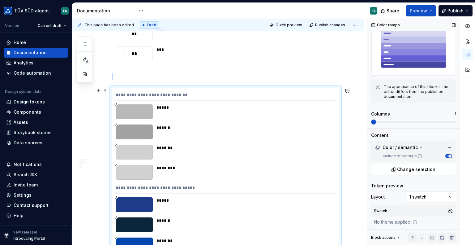
scroll to position [1514, 0]
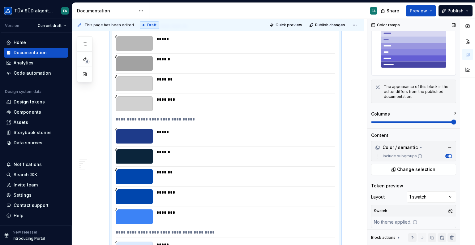
click at [452, 119] on span at bounding box center [454, 121] width 5 height 5
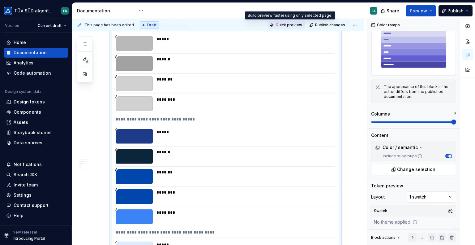
click at [298, 23] on span "Quick preview" at bounding box center [289, 25] width 27 height 5
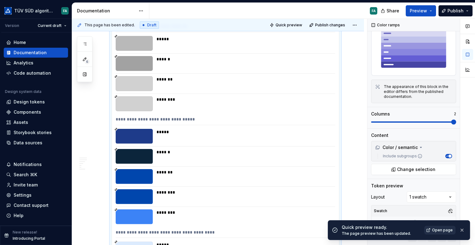
click at [440, 230] on span "Open page" at bounding box center [442, 230] width 21 height 5
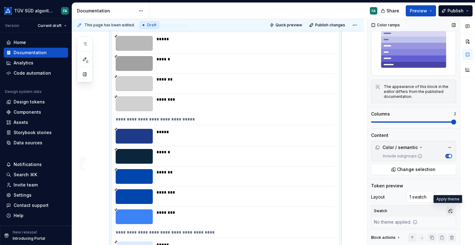
click at [446, 209] on button "button" at bounding box center [450, 210] width 9 height 9
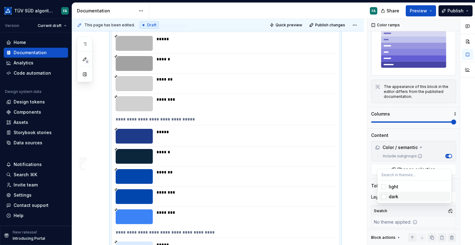
click at [390, 195] on div "dark" at bounding box center [394, 196] width 10 height 6
click at [385, 197] on div "Suggestions" at bounding box center [384, 196] width 5 height 5
click at [383, 196] on div "Suggestions" at bounding box center [384, 196] width 5 height 5
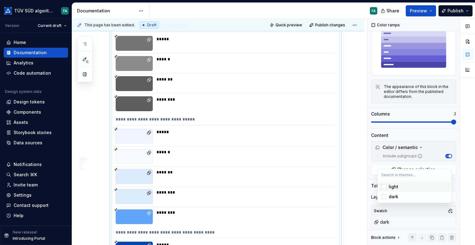
click at [352, 180] on html "TÜV SÜD algorithm FA Version Current draft Home Documentation Analytics Code au…" at bounding box center [237, 122] width 475 height 245
click at [444, 194] on div "Comments Open comments No comments yet Select ‘Comment’ from the block context …" at bounding box center [422, 132] width 108 height 226
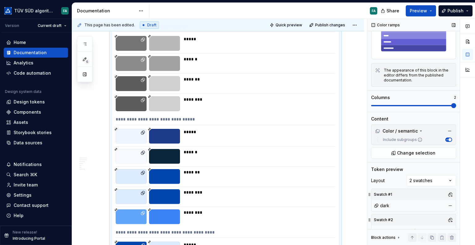
scroll to position [50, 0]
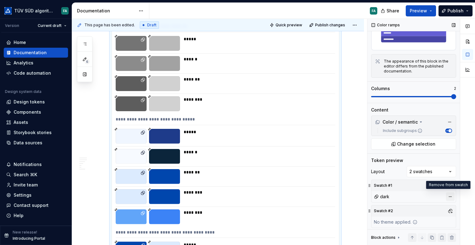
click at [447, 194] on button "button" at bounding box center [450, 196] width 9 height 9
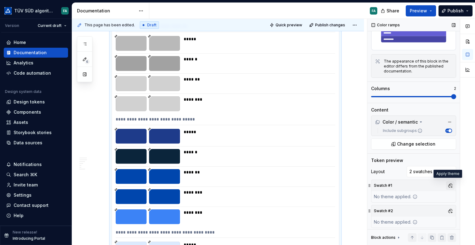
click at [446, 183] on button "button" at bounding box center [450, 185] width 9 height 9
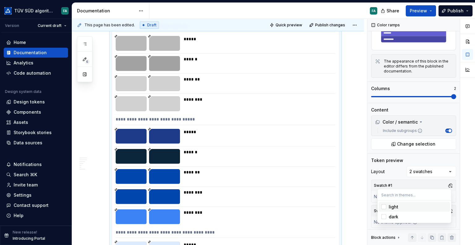
click at [384, 206] on div "Suggestions" at bounding box center [384, 206] width 5 height 5
click at [368, 206] on div "Comments Open comments No comments yet Select ‘Comment’ from the block context …" at bounding box center [422, 132] width 108 height 226
click at [447, 208] on button "button" at bounding box center [450, 210] width 9 height 9
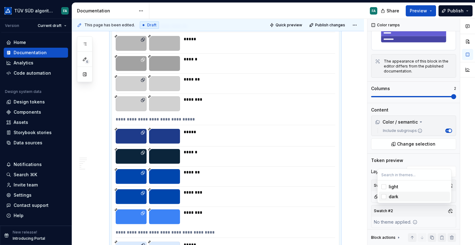
click at [383, 196] on div "Suggestions" at bounding box center [384, 196] width 5 height 5
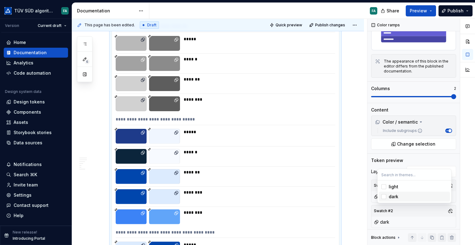
click at [362, 192] on html "TÜV SÜD algorithm FA Version Current draft Home Documentation Analytics Code au…" at bounding box center [237, 122] width 475 height 245
click at [288, 24] on span "Quick preview" at bounding box center [289, 25] width 27 height 5
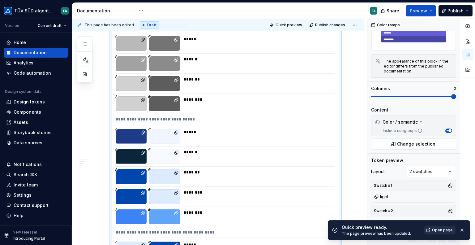
click at [435, 228] on span "Open page" at bounding box center [442, 230] width 21 height 5
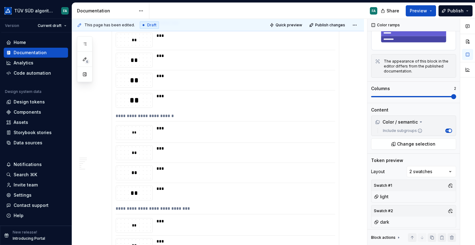
scroll to position [239, 0]
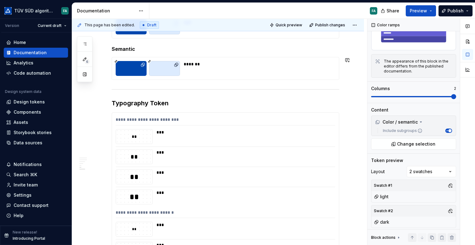
drag, startPoint x: 136, startPoint y: 82, endPoint x: 345, endPoint y: 74, distance: 210.0
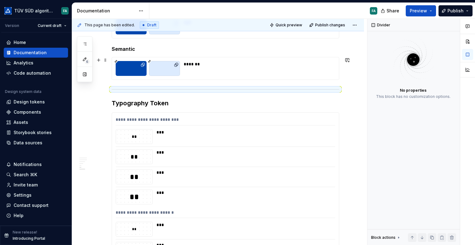
click at [98, 91] on button "button" at bounding box center [98, 90] width 9 height 9
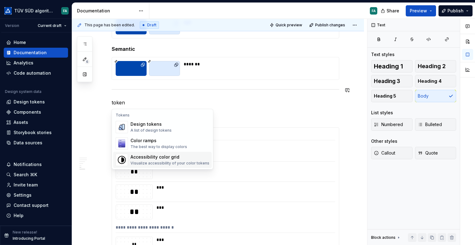
click at [148, 159] on div "Accessibility color grid" at bounding box center [170, 157] width 79 height 6
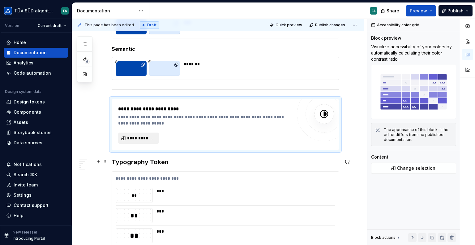
click at [138, 136] on span "**********" at bounding box center [141, 138] width 28 height 6
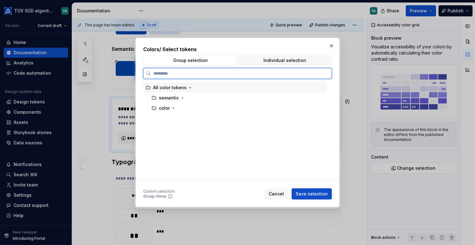
click at [172, 88] on div "All color tokens" at bounding box center [169, 88] width 33 height 6
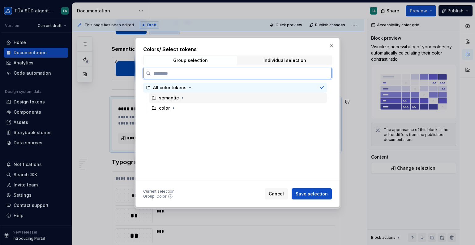
click at [171, 98] on div "semantic" at bounding box center [169, 98] width 20 height 6
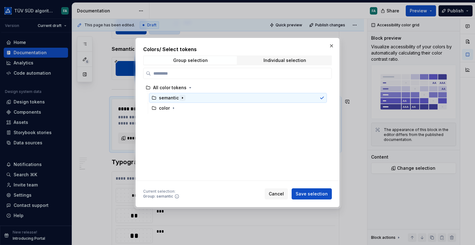
click at [180, 98] on icon "button" at bounding box center [182, 97] width 5 height 5
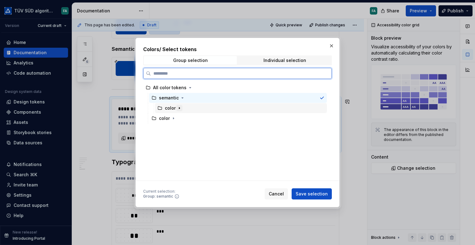
drag, startPoint x: 172, startPoint y: 107, endPoint x: 176, endPoint y: 107, distance: 4.6
click at [172, 106] on div "color" at bounding box center [170, 108] width 11 height 6
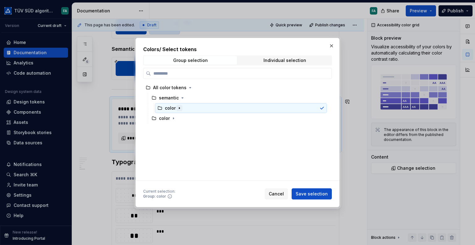
click at [179, 107] on icon "button" at bounding box center [179, 108] width 1 height 2
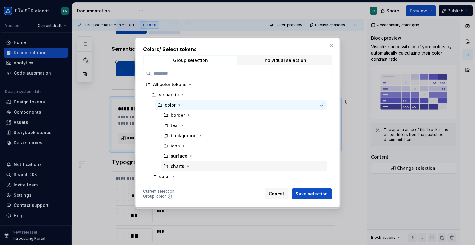
scroll to position [4, 0]
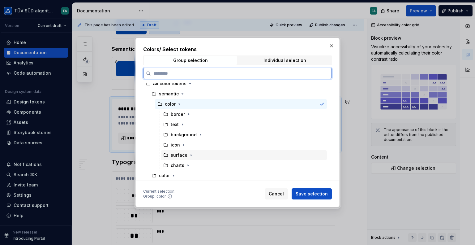
click at [180, 154] on div "surface" at bounding box center [179, 155] width 17 height 6
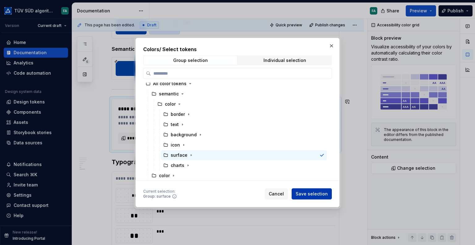
click at [309, 195] on span "Save selection" at bounding box center [312, 194] width 32 height 6
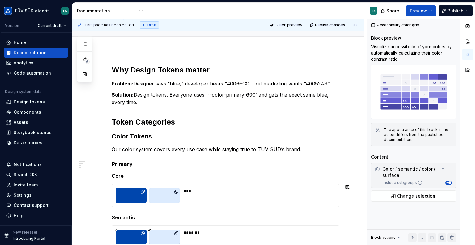
scroll to position [194, 0]
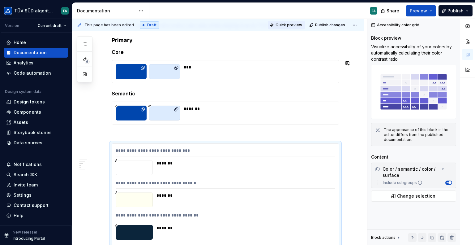
click at [289, 28] on button "Quick preview" at bounding box center [286, 25] width 37 height 9
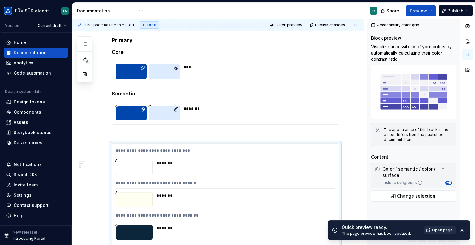
click at [438, 231] on span "Open page" at bounding box center [442, 230] width 21 height 5
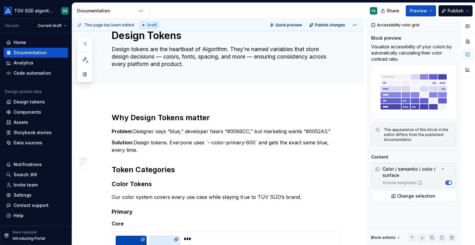
scroll to position [0, 0]
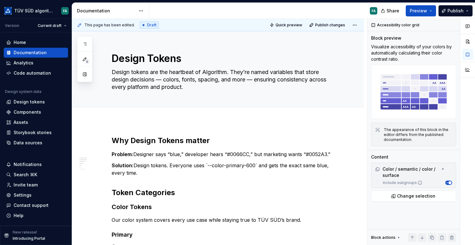
click at [152, 27] on div "Draft" at bounding box center [149, 24] width 19 height 7
click at [357, 23] on html "TÜV SÜD algorithm FA Version Current draft Home Documentation Analytics Code au…" at bounding box center [237, 122] width 475 height 245
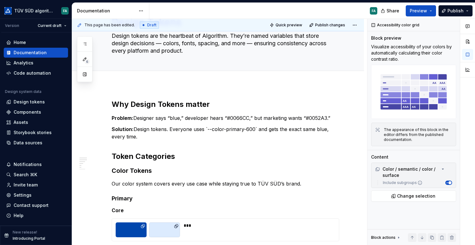
scroll to position [62, 0]
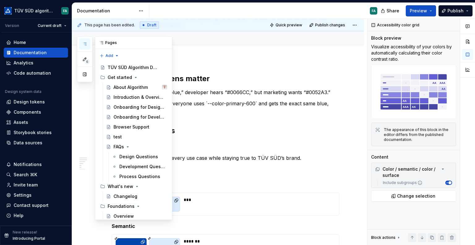
click at [86, 41] on button "button" at bounding box center [84, 43] width 11 height 11
click at [240, 55] on div "Add tab" at bounding box center [226, 52] width 228 height 9
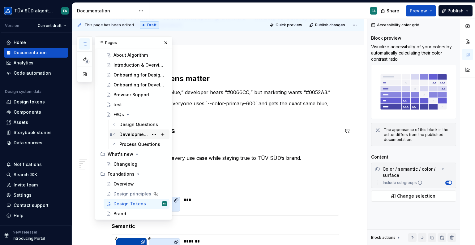
scroll to position [31, 0]
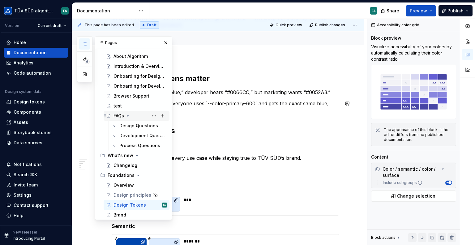
click at [119, 113] on div "FAQs" at bounding box center [119, 116] width 11 height 6
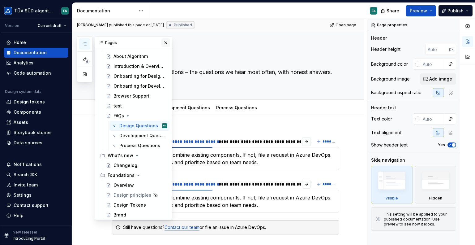
click at [162, 39] on button "button" at bounding box center [166, 42] width 9 height 9
click at [83, 45] on icon "button" at bounding box center [84, 43] width 5 height 5
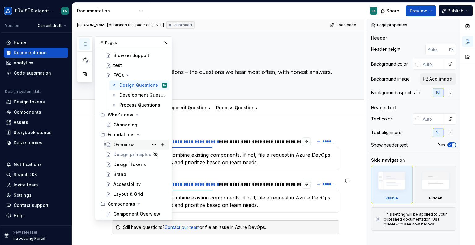
scroll to position [93, 0]
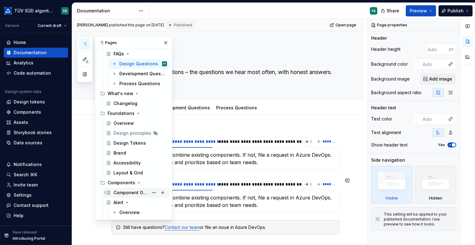
click at [120, 192] on div "Component Overview" at bounding box center [131, 192] width 35 height 6
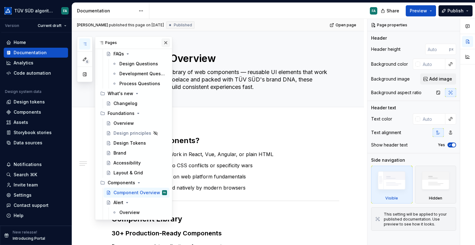
click at [162, 44] on button "button" at bounding box center [166, 42] width 9 height 9
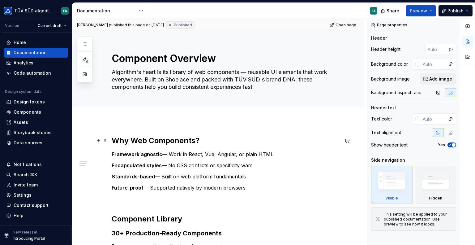
scroll to position [124, 0]
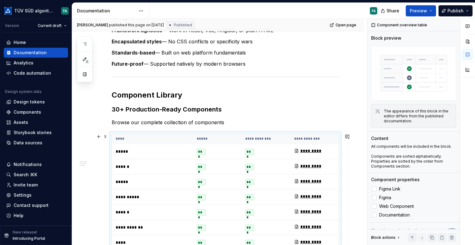
click at [246, 137] on th "**********" at bounding box center [266, 139] width 49 height 10
click at [375, 215] on icon at bounding box center [375, 215] width 0 height 0
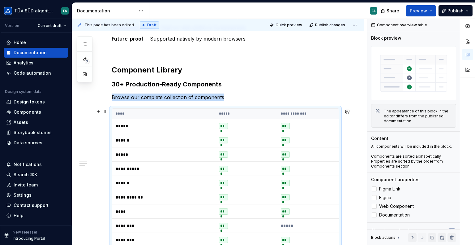
scroll to position [145, 0]
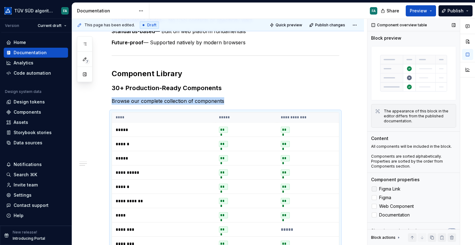
click at [374, 186] on div at bounding box center [374, 188] width 5 height 5
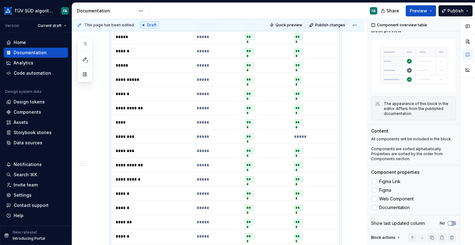
scroll to position [176, 0]
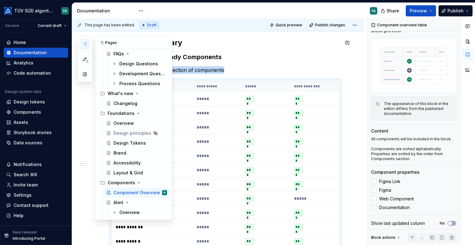
click at [85, 44] on icon "button" at bounding box center [84, 43] width 5 height 5
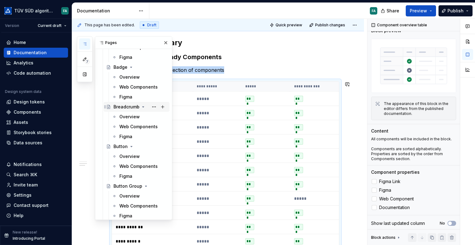
scroll to position [310, 0]
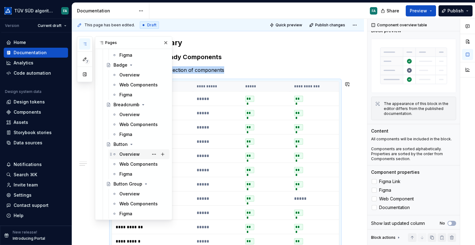
click at [126, 151] on div "Overview" at bounding box center [129, 154] width 20 height 6
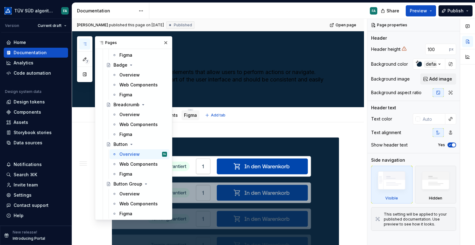
click at [187, 115] on link "Figma" at bounding box center [190, 114] width 13 height 5
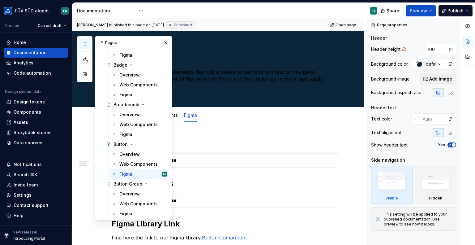
click at [162, 42] on button "button" at bounding box center [166, 42] width 9 height 9
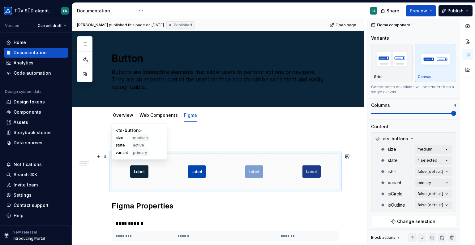
click at [162, 168] on div at bounding box center [139, 172] width 55 height 36
type textarea "*"
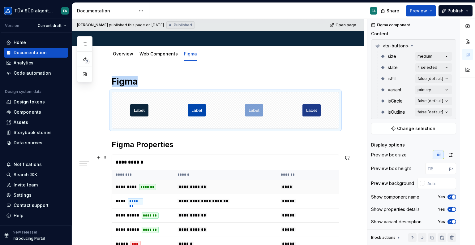
scroll to position [62, 0]
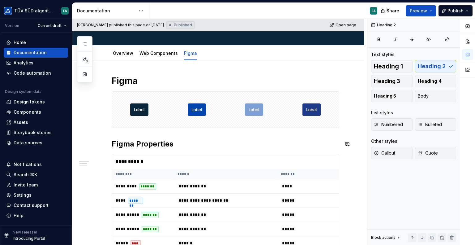
click at [114, 137] on div "**********" at bounding box center [226, 227] width 228 height 304
click at [112, 133] on div "**********" at bounding box center [226, 227] width 228 height 304
click at [100, 144] on button "button" at bounding box center [98, 144] width 9 height 9
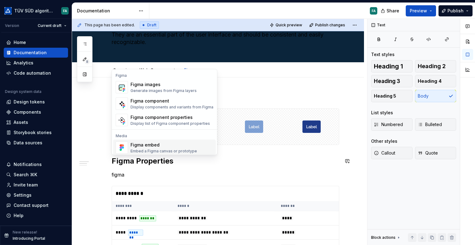
scroll to position [31, 0]
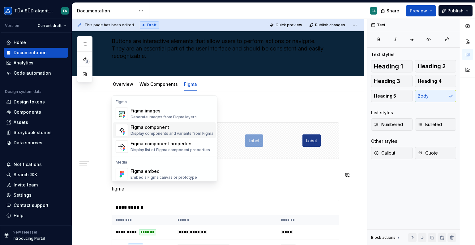
click at [169, 127] on div "Figma component" at bounding box center [172, 127] width 83 height 6
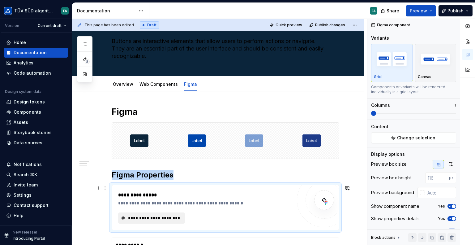
click at [170, 217] on span "**********" at bounding box center [154, 218] width 54 height 6
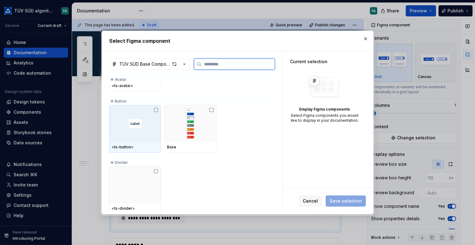
scroll to position [279, 0]
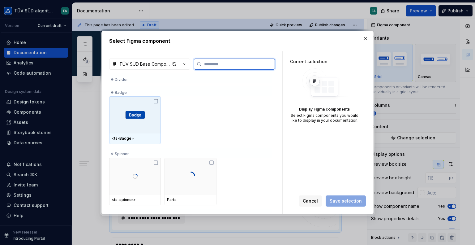
click at [157, 100] on icon at bounding box center [156, 101] width 5 height 5
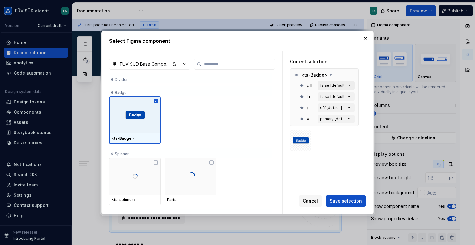
click at [347, 82] on icon "button" at bounding box center [349, 85] width 6 height 6
click at [344, 84] on div "false [default]" at bounding box center [333, 85] width 26 height 5
click at [307, 91] on div "Light false [default]" at bounding box center [327, 96] width 55 height 11
click at [350, 75] on button "button" at bounding box center [352, 75] width 9 height 9
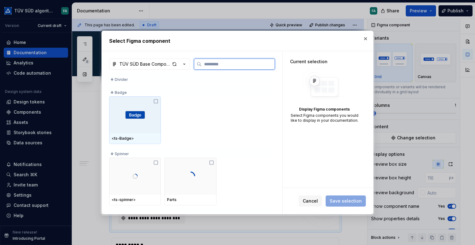
click at [154, 100] on icon at bounding box center [156, 101] width 4 height 4
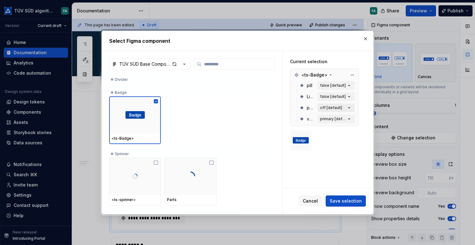
click at [342, 107] on button "off [default]" at bounding box center [336, 107] width 37 height 9
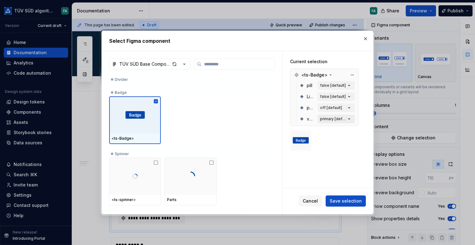
click at [334, 120] on div "primary [default]" at bounding box center [333, 118] width 26 height 5
click at [347, 201] on span "Save selection" at bounding box center [346, 201] width 32 height 6
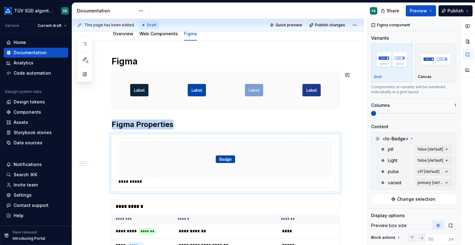
scroll to position [124, 0]
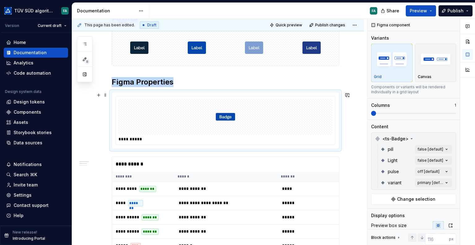
click at [234, 113] on img at bounding box center [226, 116] width 20 height 31
click at [457, 116] on span at bounding box center [454, 113] width 5 height 5
click at [429, 148] on div "Comments Open comments No comments yet Select ‘Comment’ from the block context …" at bounding box center [422, 132] width 108 height 226
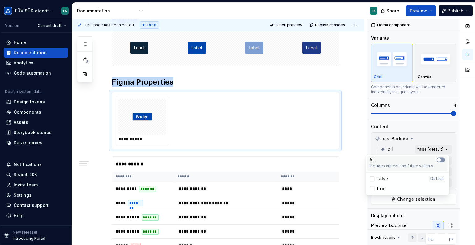
click at [440, 159] on span "button" at bounding box center [439, 160] width 4 height 4
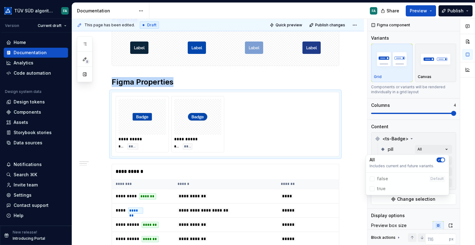
click at [439, 159] on icon "button" at bounding box center [439, 160] width 5 height 4
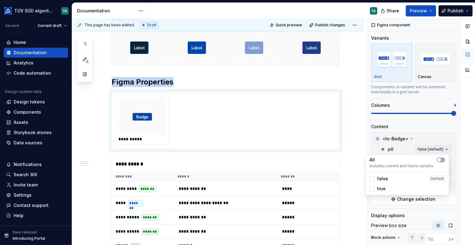
click at [438, 135] on div "Comments Open comments No comments yet Select ‘Comment’ from the block context …" at bounding box center [422, 132] width 108 height 226
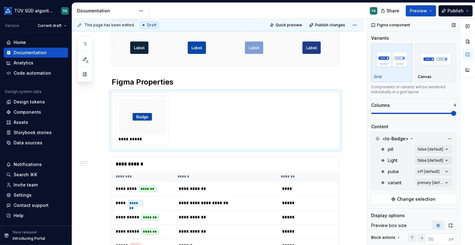
click at [436, 157] on div "Comments Open comments No comments yet Select ‘Comment’ from the block context …" at bounding box center [422, 132] width 108 height 226
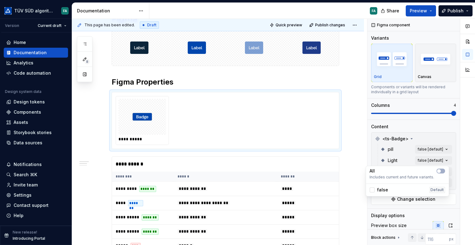
click at [376, 190] on div "false" at bounding box center [379, 190] width 19 height 6
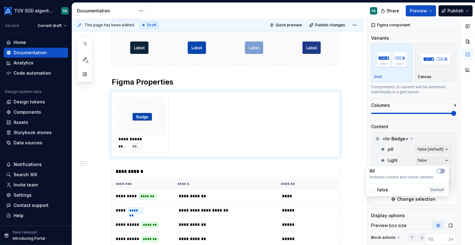
click at [376, 190] on div "false" at bounding box center [379, 190] width 19 height 6
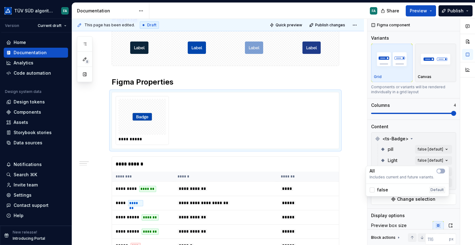
click at [453, 166] on div "Comments Open comments No comments yet Select ‘Comment’ from the block context …" at bounding box center [422, 132] width 108 height 226
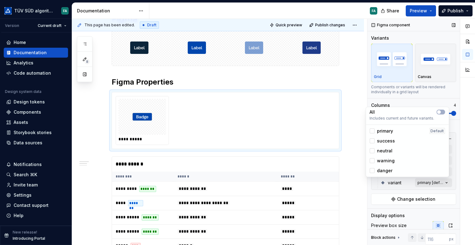
click at [421, 184] on div "Comments Open comments No comments yet Select ‘Comment’ from the block context …" at bounding box center [422, 132] width 108 height 226
click at [374, 132] on div at bounding box center [372, 130] width 5 height 5
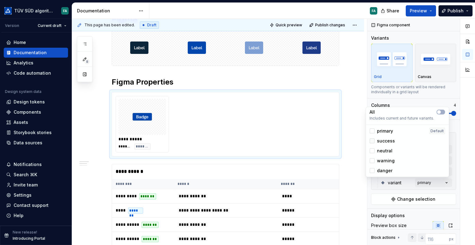
click at [373, 142] on div at bounding box center [372, 140] width 5 height 5
click at [373, 151] on div at bounding box center [372, 150] width 5 height 5
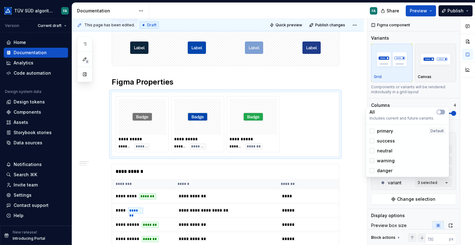
click at [371, 160] on div at bounding box center [372, 160] width 5 height 5
click at [372, 172] on div at bounding box center [372, 170] width 5 height 5
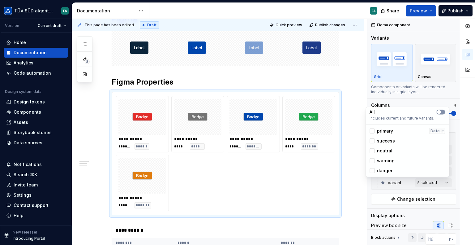
click at [442, 111] on button "button" at bounding box center [441, 112] width 9 height 5
click at [459, 141] on div "Comments Open comments No comments yet Select ‘Comment’ from the block context …" at bounding box center [422, 132] width 108 height 226
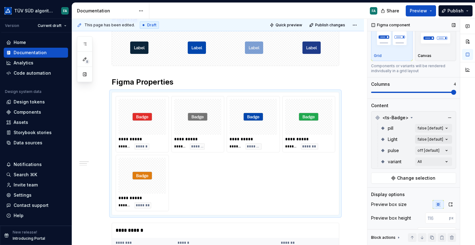
scroll to position [31, 0]
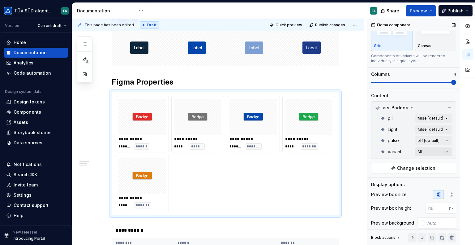
click at [435, 152] on div "Comments Open comments No comments yet Select ‘Comment’ from the block context …" at bounding box center [422, 132] width 108 height 226
click at [460, 154] on div "Comments Open comments No comments yet Select ‘Comment’ from the block context …" at bounding box center [422, 132] width 108 height 226
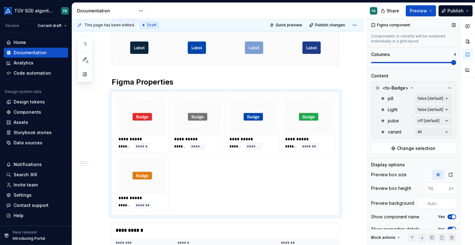
scroll to position [71, 0]
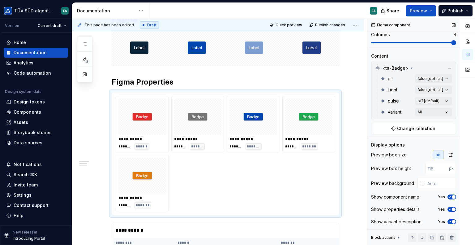
click at [452, 195] on span "button" at bounding box center [454, 197] width 4 height 4
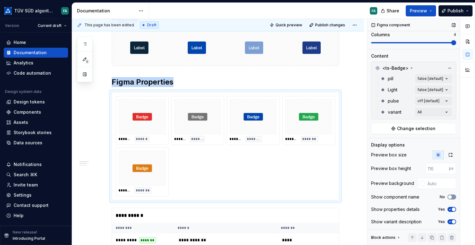
click at [450, 195] on button "No" at bounding box center [452, 196] width 9 height 5
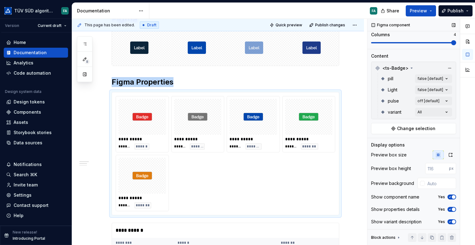
click at [452, 195] on span "button" at bounding box center [454, 197] width 4 height 4
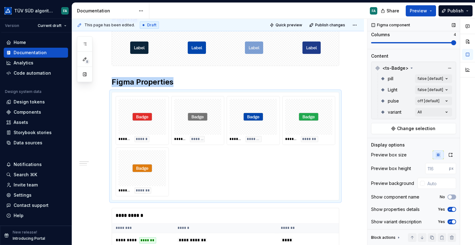
click at [448, 207] on icon "button" at bounding box center [450, 209] width 5 height 4
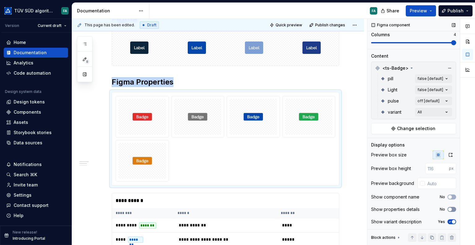
click at [449, 207] on span "button" at bounding box center [451, 209] width 4 height 4
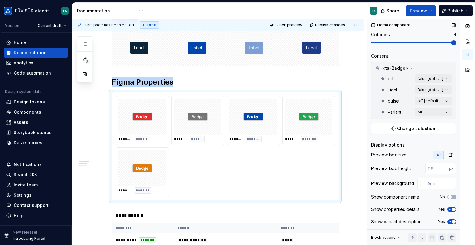
click at [448, 220] on icon "button" at bounding box center [450, 222] width 5 height 4
click at [449, 220] on span "button" at bounding box center [451, 222] width 4 height 4
click at [449, 196] on span "button" at bounding box center [451, 197] width 4 height 4
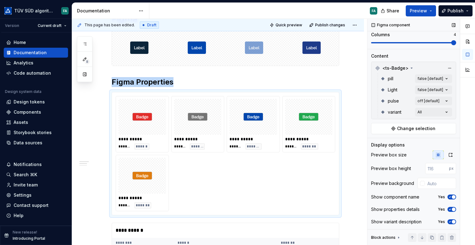
click at [448, 196] on icon "button" at bounding box center [450, 197] width 5 height 4
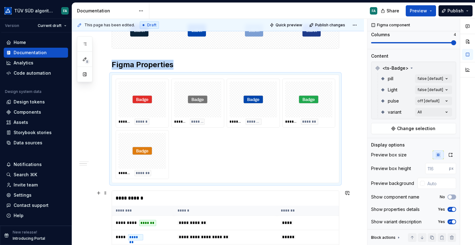
scroll to position [134, 0]
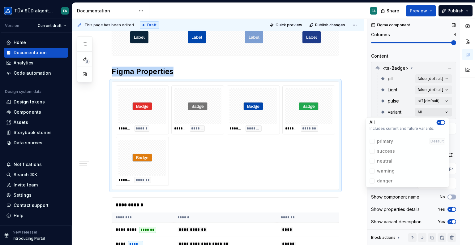
click at [435, 110] on div "Comments Open comments No comments yet Select ‘Comment’ from the block context …" at bounding box center [422, 132] width 108 height 226
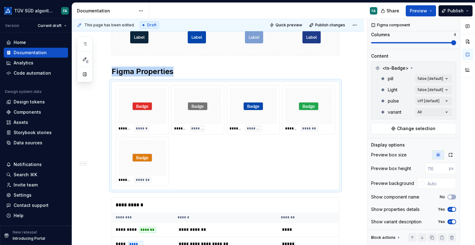
click at [460, 117] on div "Comments Open comments No comments yet Select ‘Comment’ from the block context …" at bounding box center [422, 132] width 108 height 226
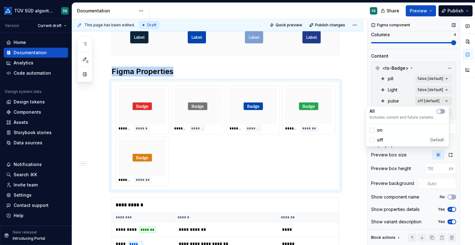
click at [440, 98] on div "Comments Open comments No comments yet Select ‘Comment’ from the block context …" at bounding box center [422, 132] width 108 height 226
click at [440, 112] on span "button" at bounding box center [439, 111] width 4 height 4
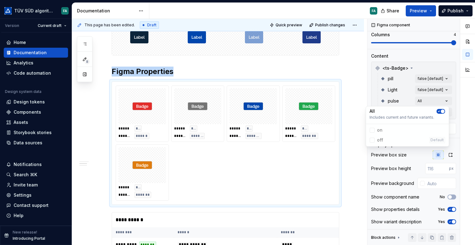
click at [440, 111] on icon "button" at bounding box center [439, 111] width 5 height 4
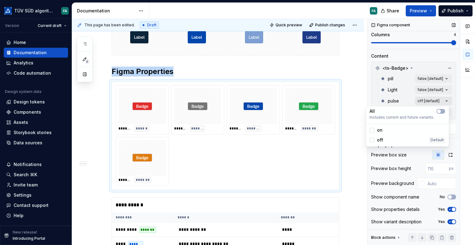
click at [434, 100] on div "Comments Open comments No comments yet Select ‘Comment’ from the block context …" at bounding box center [422, 132] width 108 height 226
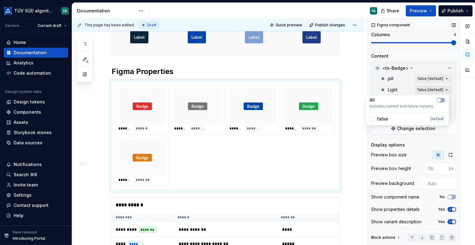
click at [430, 89] on div "Comments Open comments No comments yet Select ‘Comment’ from the block context …" at bounding box center [422, 132] width 108 height 226
click at [442, 99] on button "button" at bounding box center [441, 100] width 9 height 5
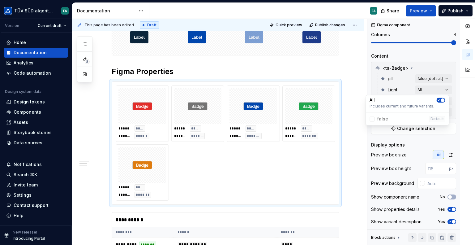
click at [442, 99] on span "button" at bounding box center [443, 100] width 4 height 4
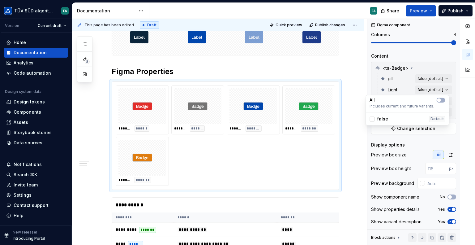
click at [457, 103] on div "Comments Open comments No comments yet Select ‘Comment’ from the block context …" at bounding box center [422, 132] width 108 height 226
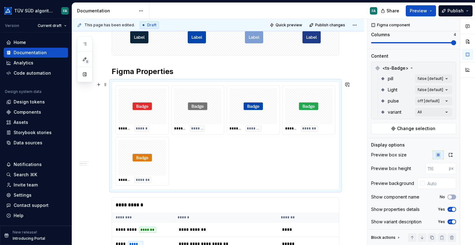
click at [362, 169] on div "**********" at bounding box center [218, 245] width 292 height 515
click at [449, 153] on icon "button" at bounding box center [450, 155] width 3 height 4
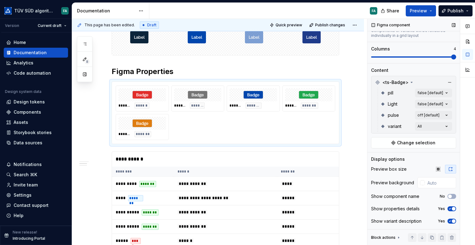
scroll to position [56, 0]
click at [437, 169] on icon "button" at bounding box center [438, 169] width 5 height 5
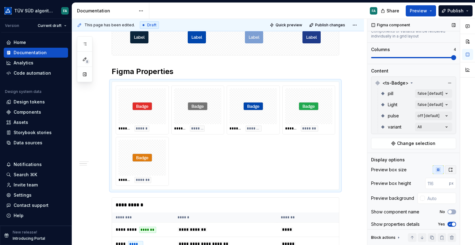
click at [449, 169] on icon "button" at bounding box center [450, 170] width 3 height 4
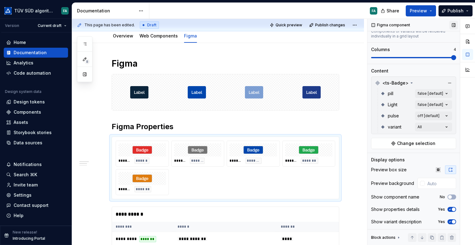
scroll to position [72, 0]
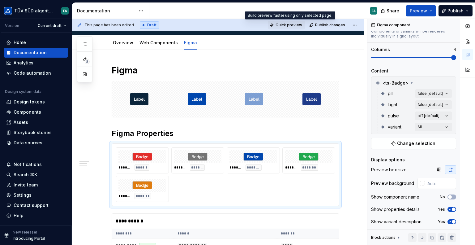
click at [284, 23] on span "Quick preview" at bounding box center [289, 25] width 27 height 5
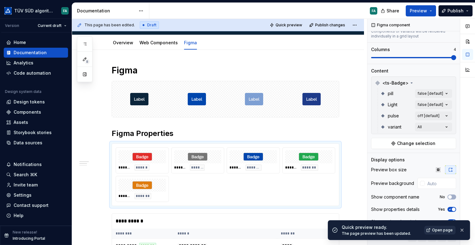
click at [437, 229] on span "Open page" at bounding box center [442, 230] width 21 height 5
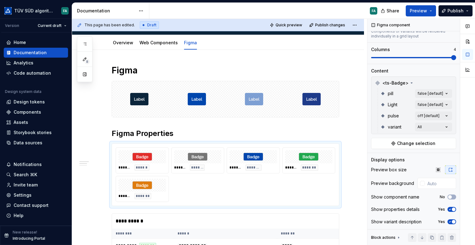
type textarea "*"
